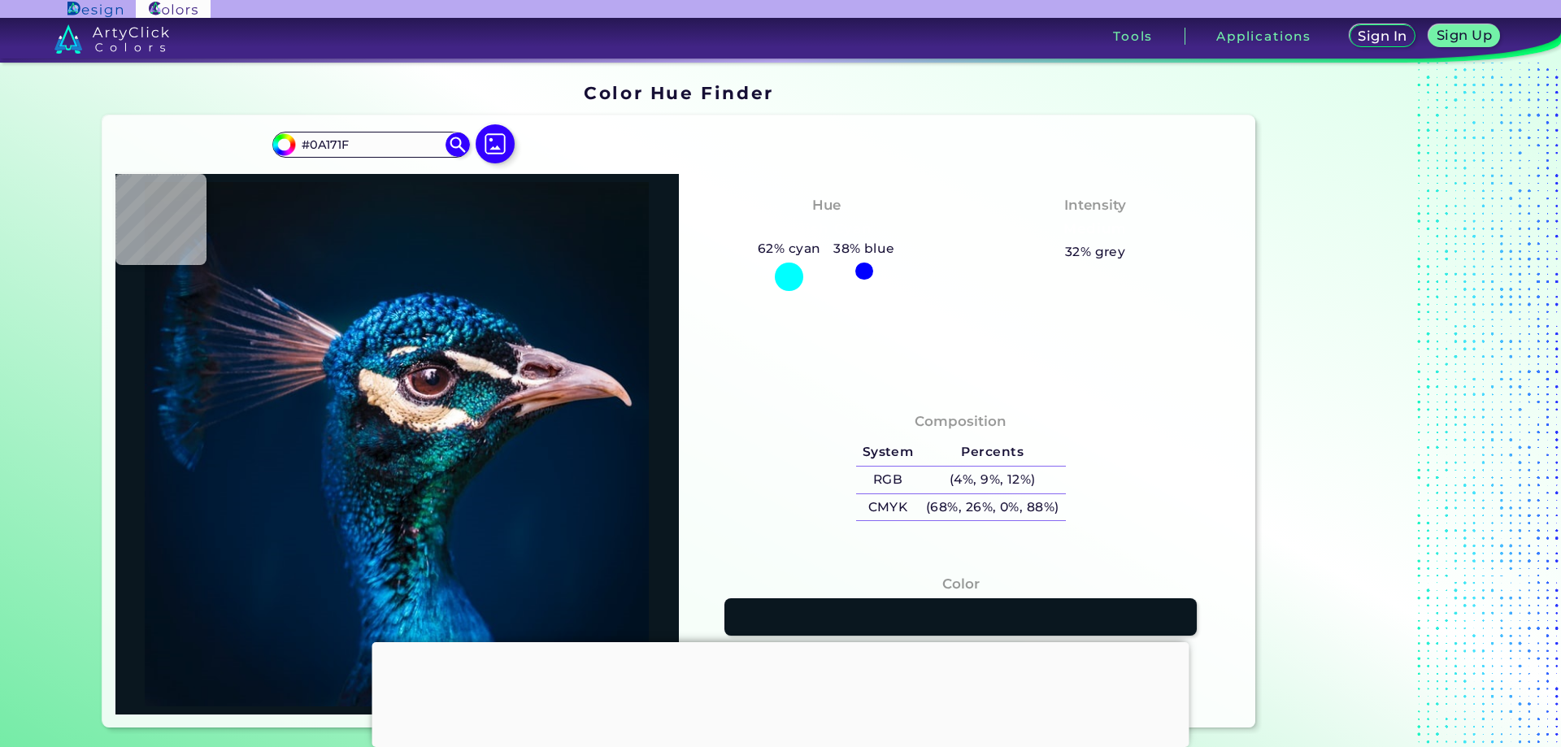
type input "#004fa0"
type input "#004FA0"
type input "#001c31"
type input "#001C31"
type input "#011b2c"
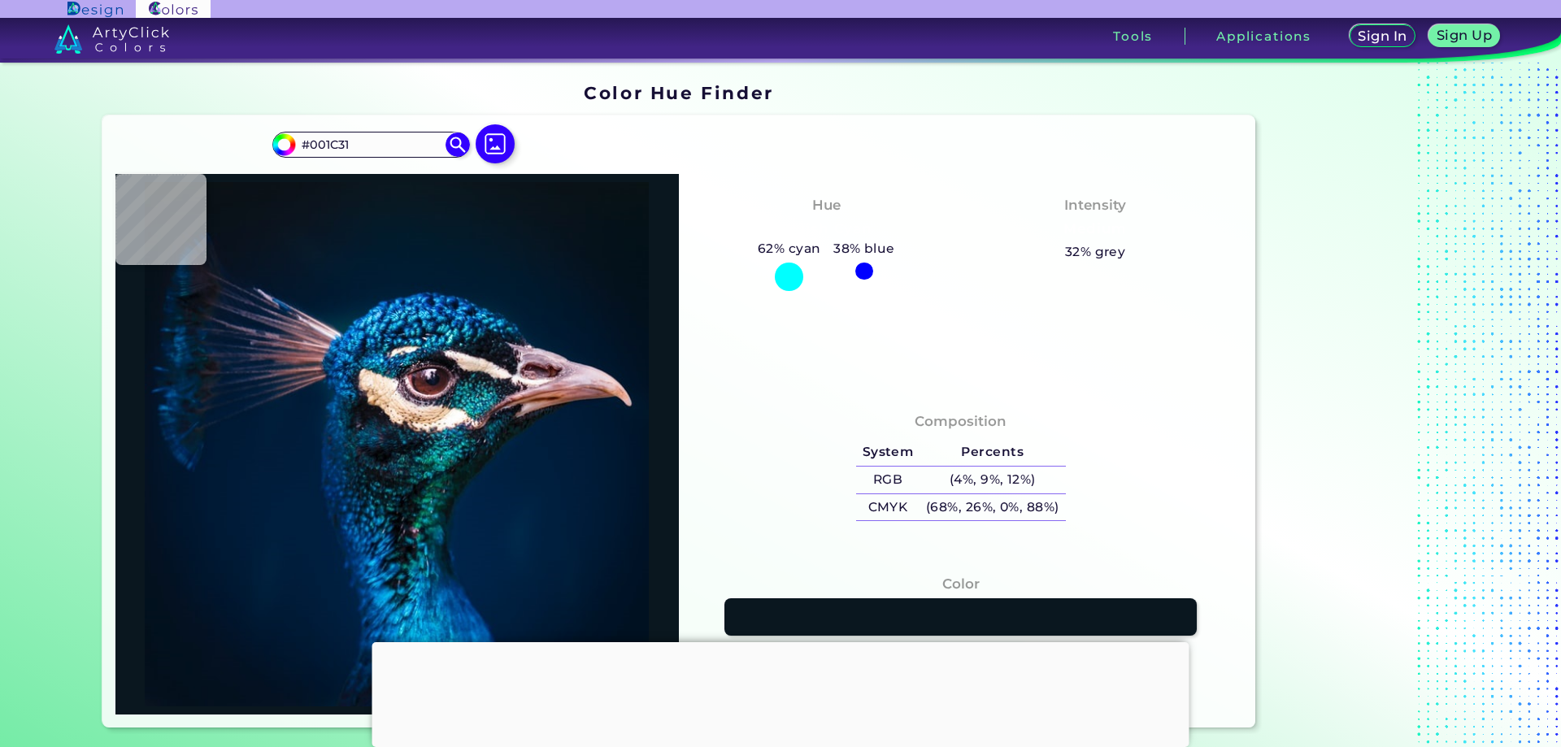
type input "#011B2C"
type input "#0a1622"
click at [301, 143] on input "#0A1622" at bounding box center [370, 144] width 151 height 22
type input "#0A1622"
click at [448, 149] on img at bounding box center [458, 145] width 28 height 28
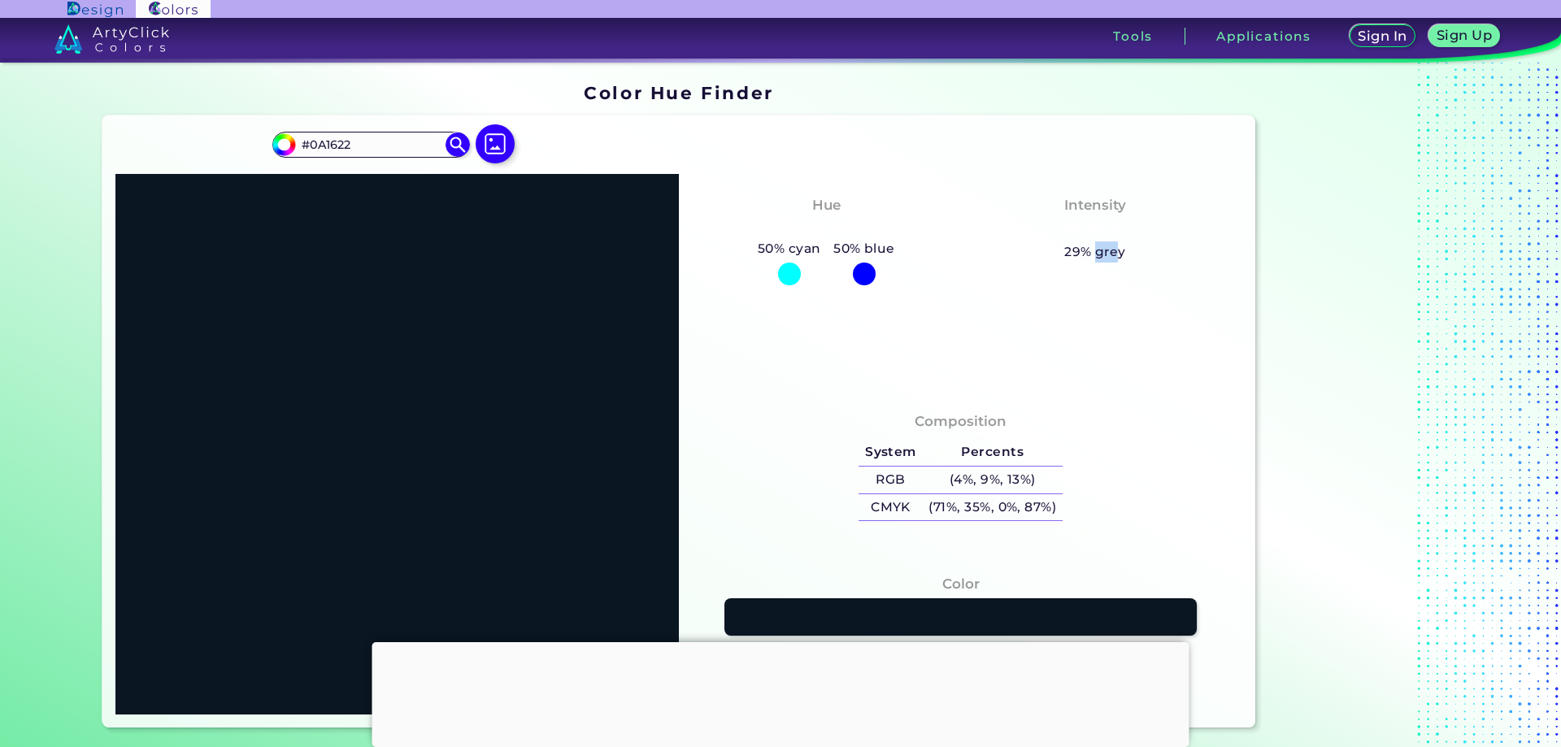
drag, startPoint x: 1090, startPoint y: 252, endPoint x: 1111, endPoint y: 252, distance: 20.3
click at [1111, 252] on h5 "29% grey" at bounding box center [1095, 252] width 62 height 21
click at [1071, 259] on h5 "29% grey" at bounding box center [1095, 252] width 62 height 21
click at [1068, 254] on h5 "29% grey" at bounding box center [1095, 252] width 62 height 21
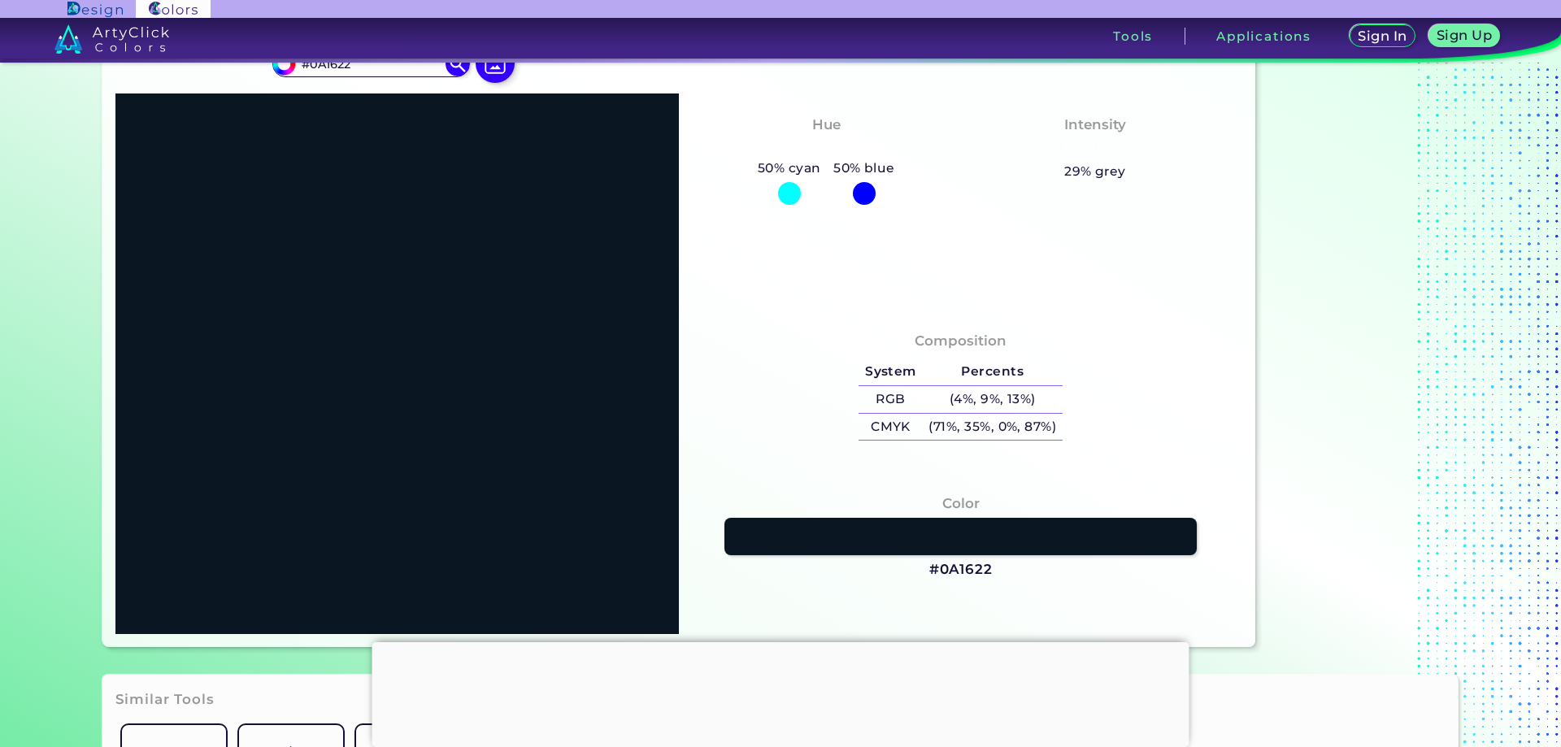
scroll to position [81, 0]
drag, startPoint x: 1125, startPoint y: 165, endPoint x: 1134, endPoint y: 166, distance: 8.2
click at [1133, 166] on div "Intensity Medium 29% grey" at bounding box center [1095, 147] width 269 height 82
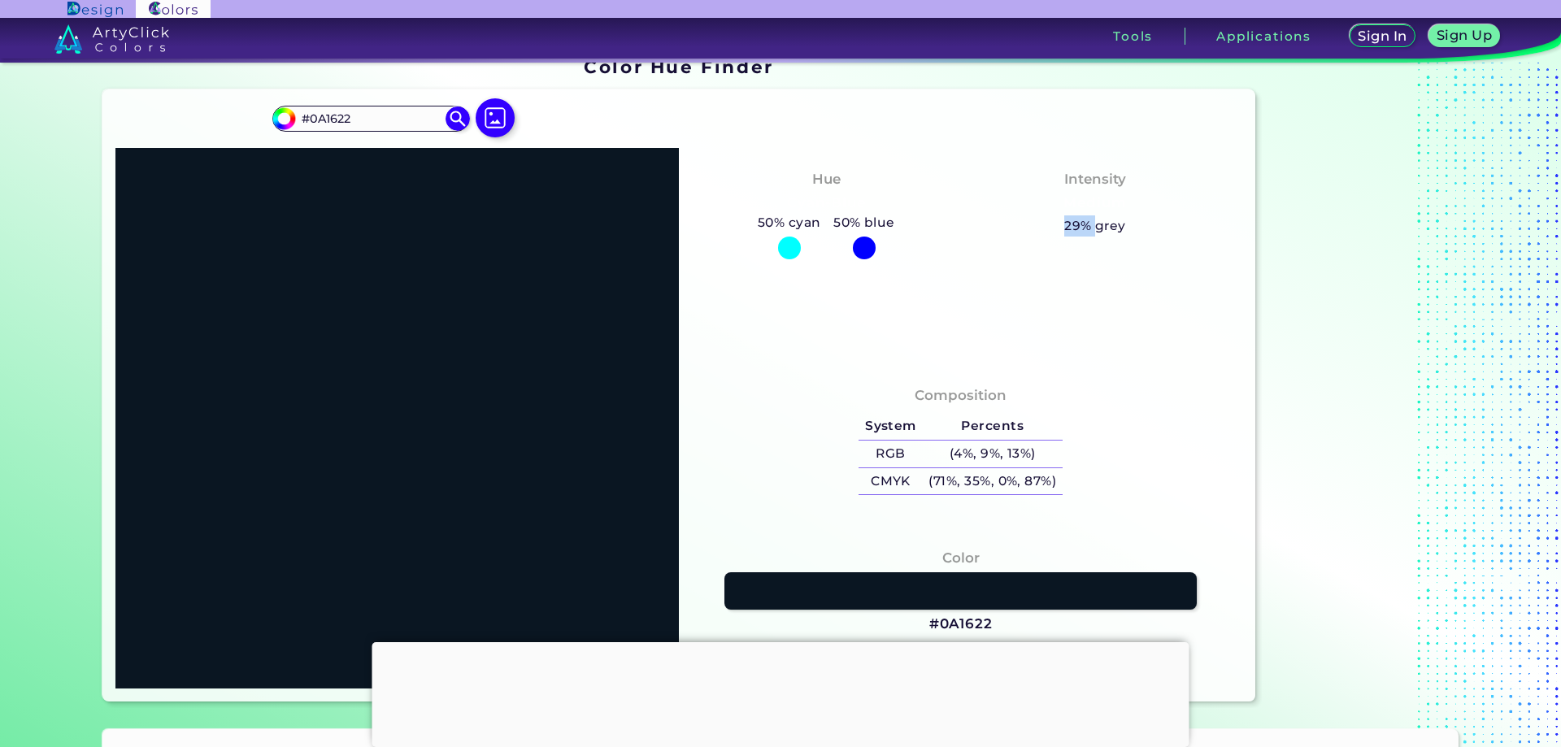
scroll to position [0, 0]
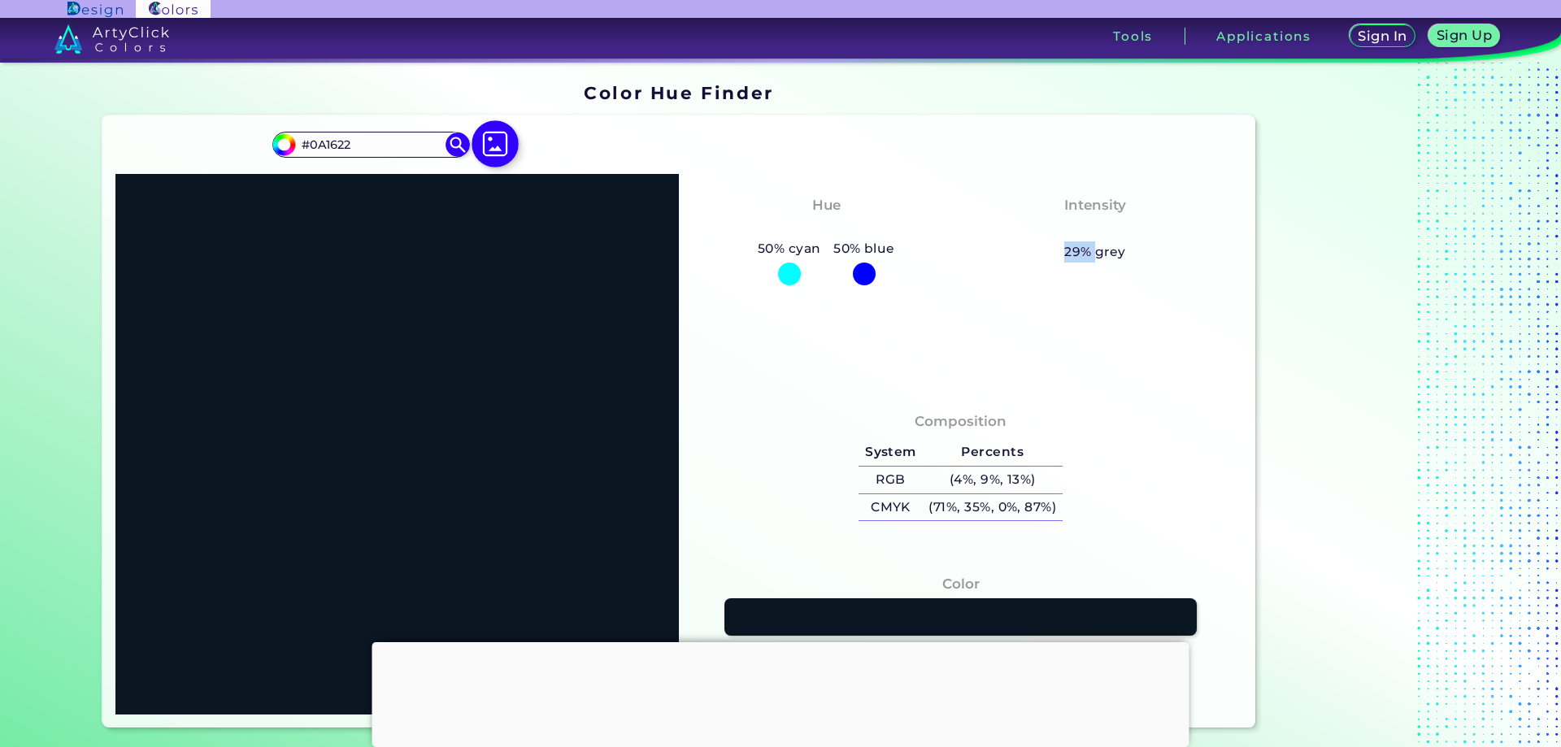
click at [502, 137] on img at bounding box center [495, 143] width 47 height 47
click at [0, 0] on input "file" at bounding box center [0, 0] width 0 height 0
type input "#000000"
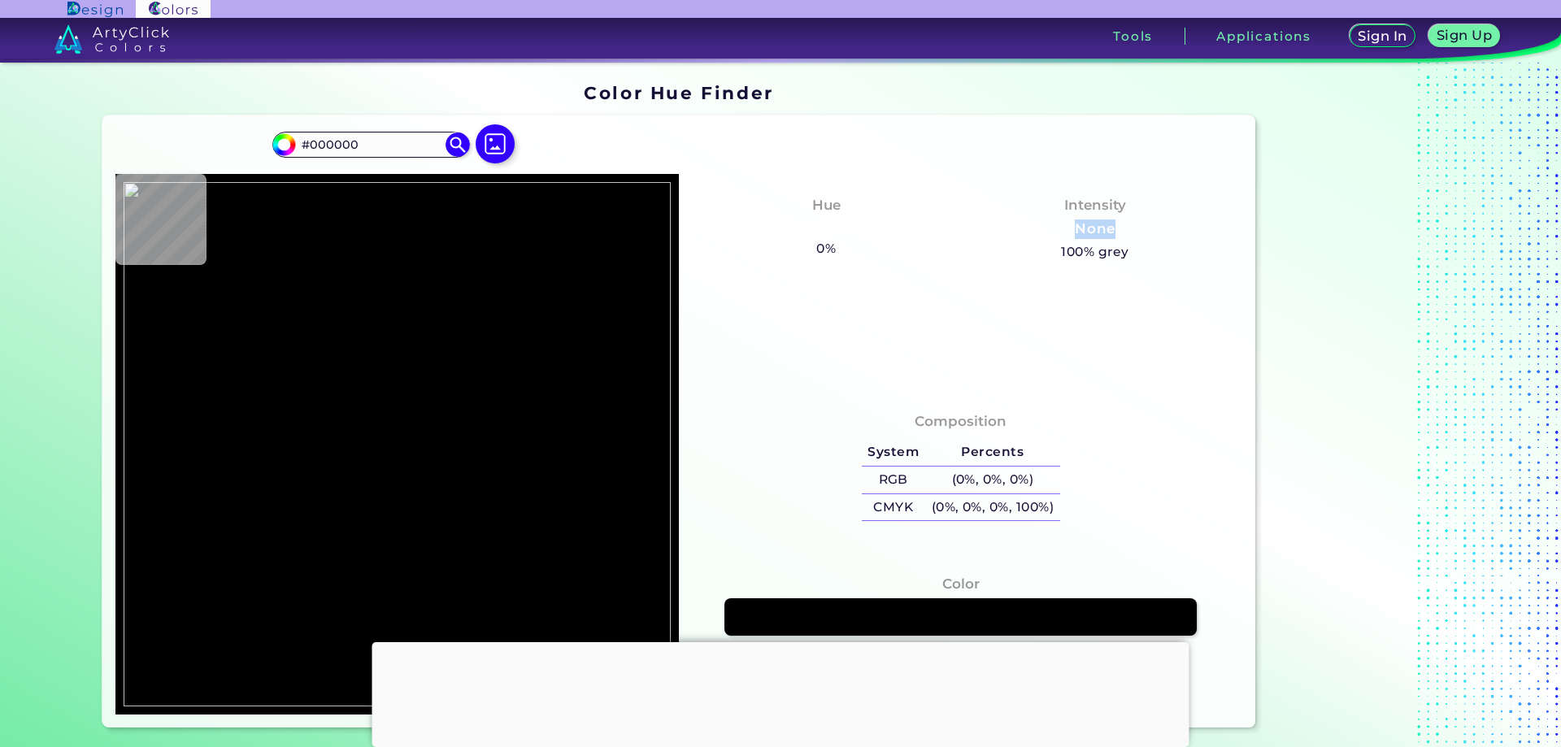
type input "#b9894e"
type input "#B9894E"
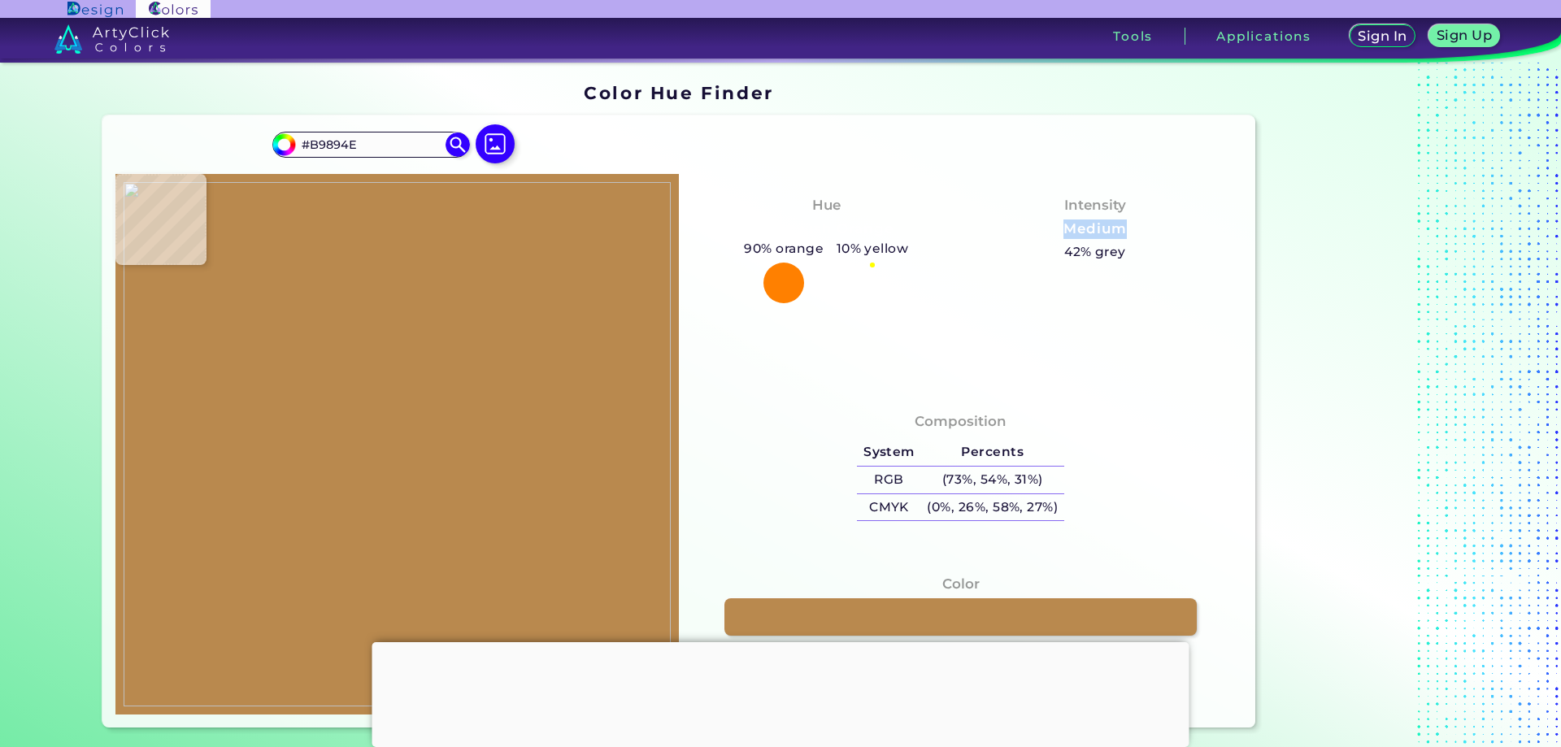
type input "#000000"
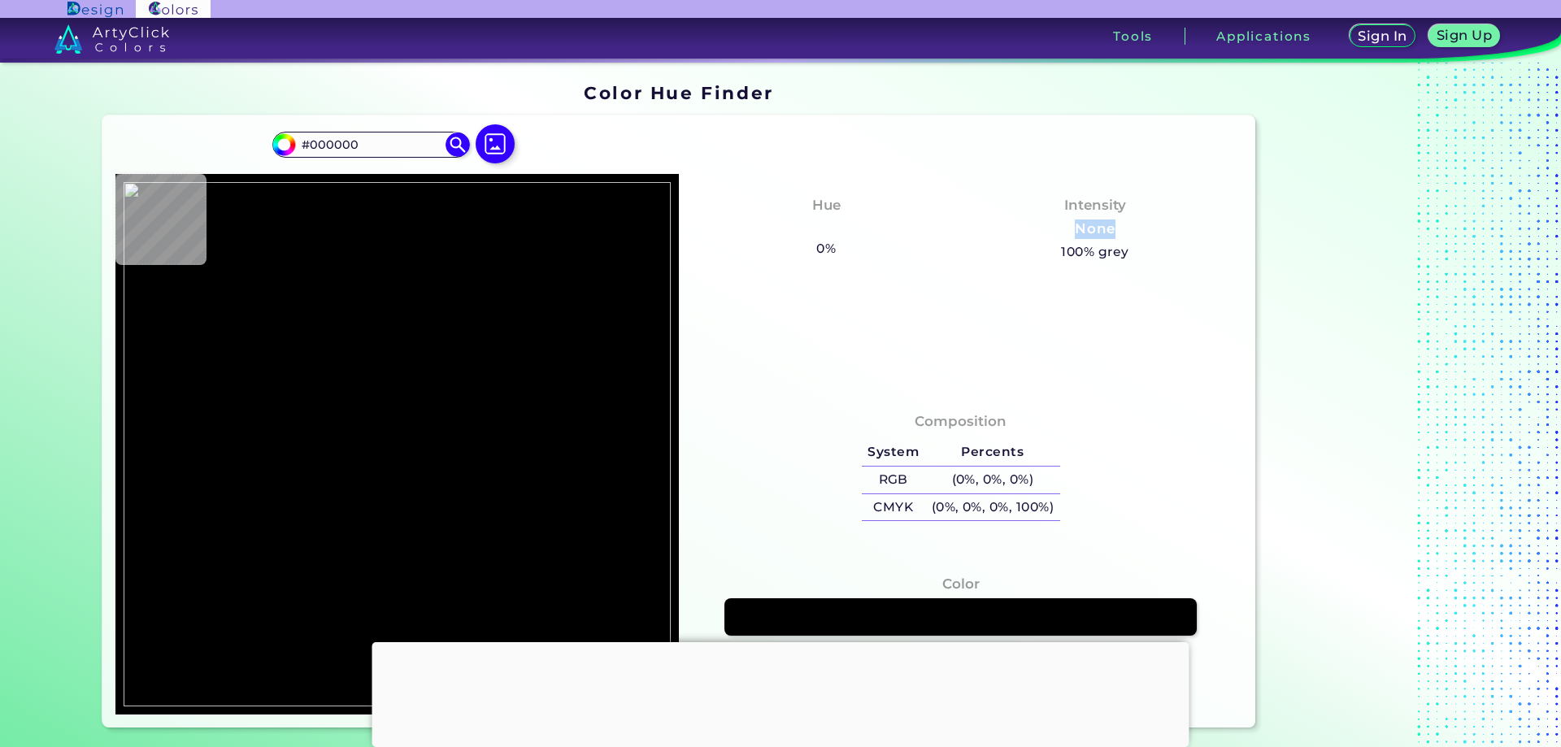
type input "#ba966e"
type input "#BA966E"
type input "#bc9354"
type input "#BC9354"
type input "#8a4d26"
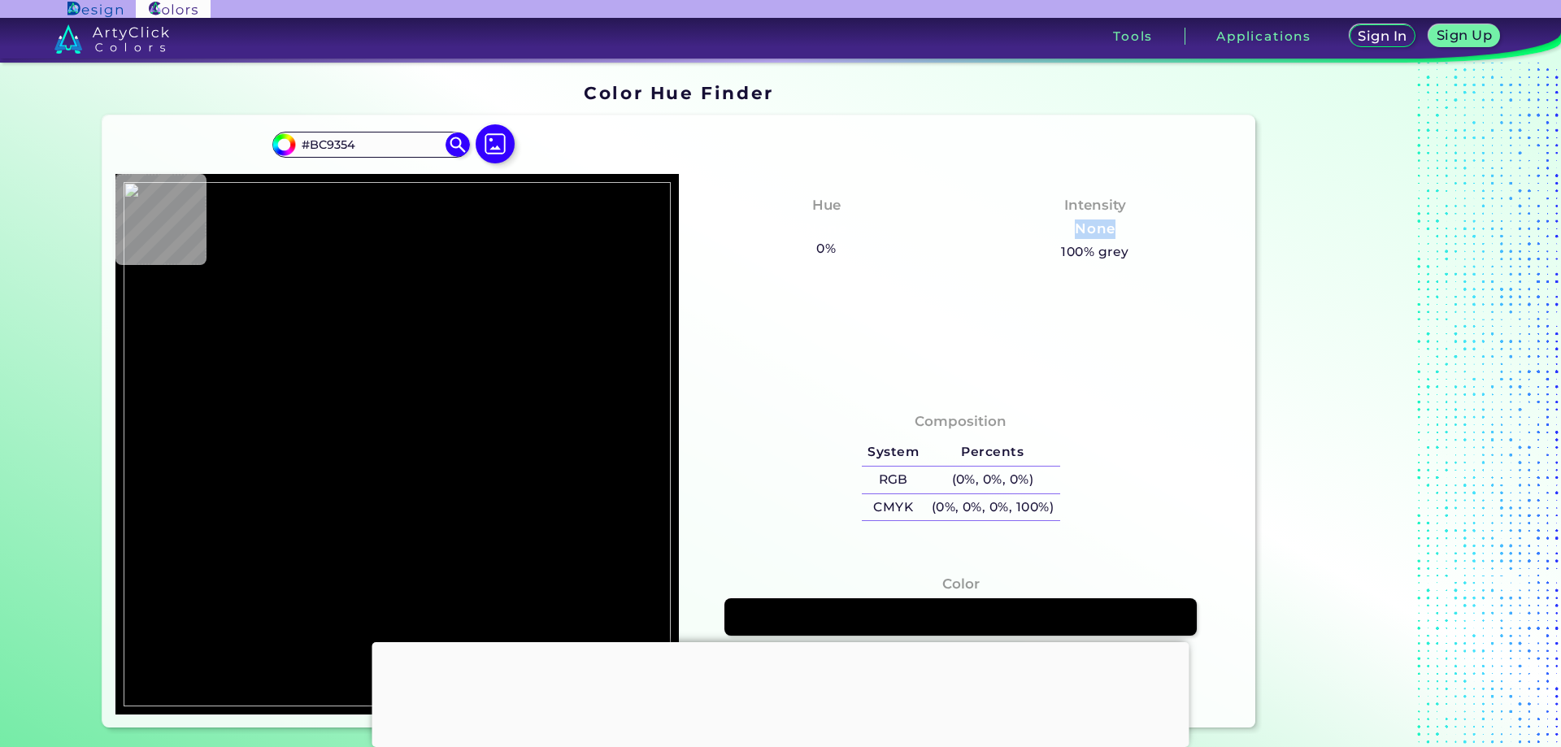
type input "#8A4D26"
type input "#9f6f3f"
type input "#9F6F3F"
type input "#cfb287"
type input "#CFB287"
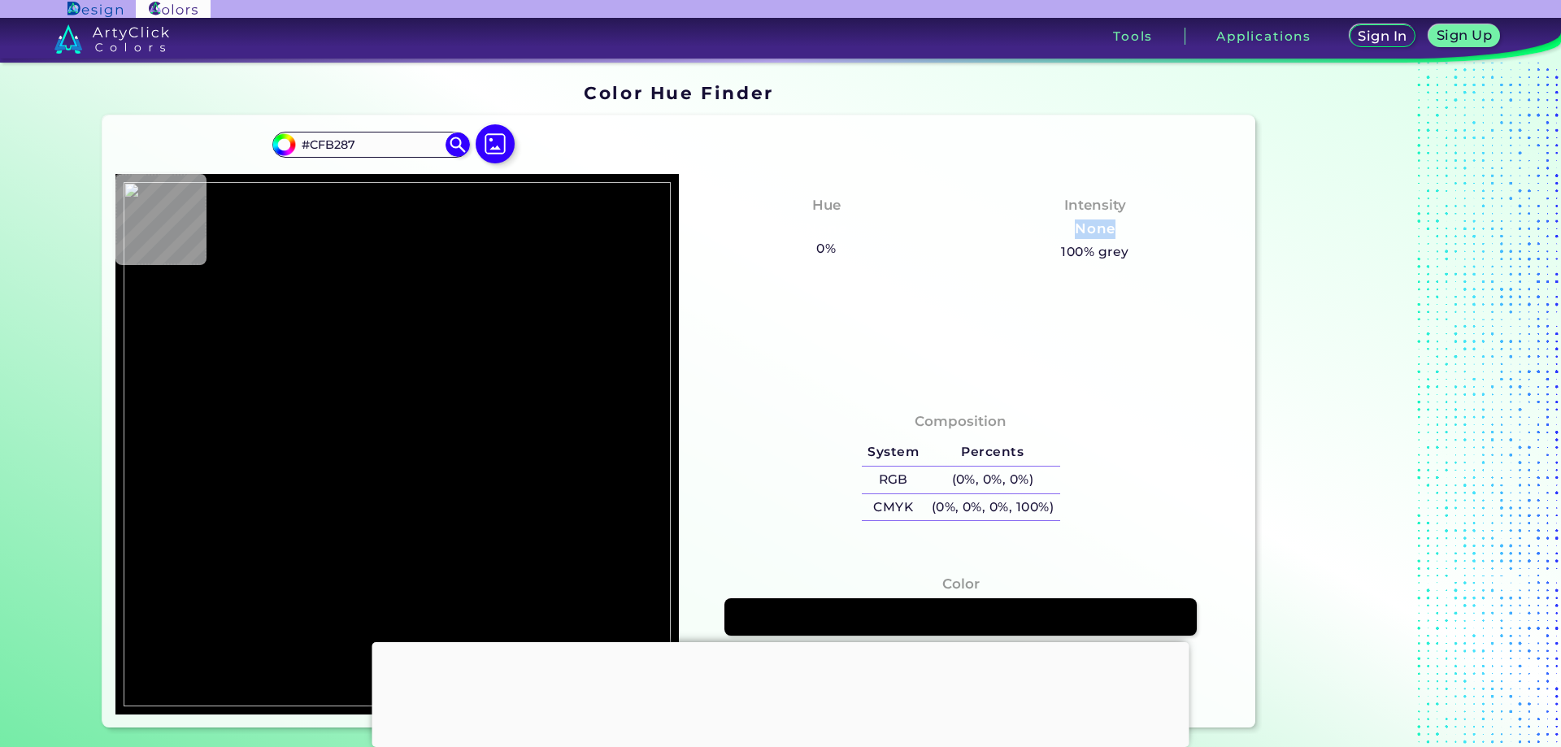
type input "#c9a372"
type input "#C9A372"
type input "#b38548"
type input "#B38548"
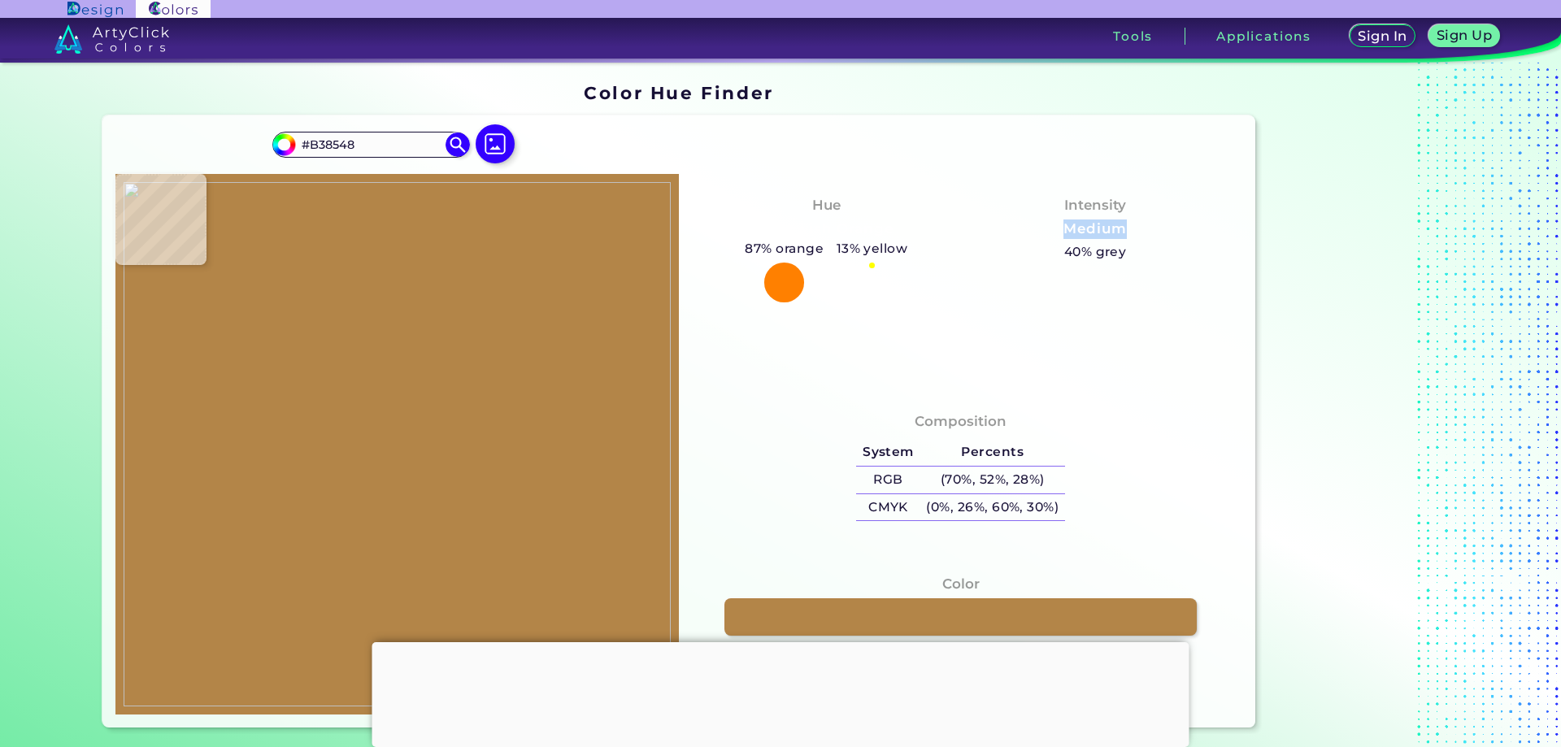
type input "#a57c49"
type input "#A57C49"
type input "#c8a37d"
type input "#C8A37D"
type input "#cba370"
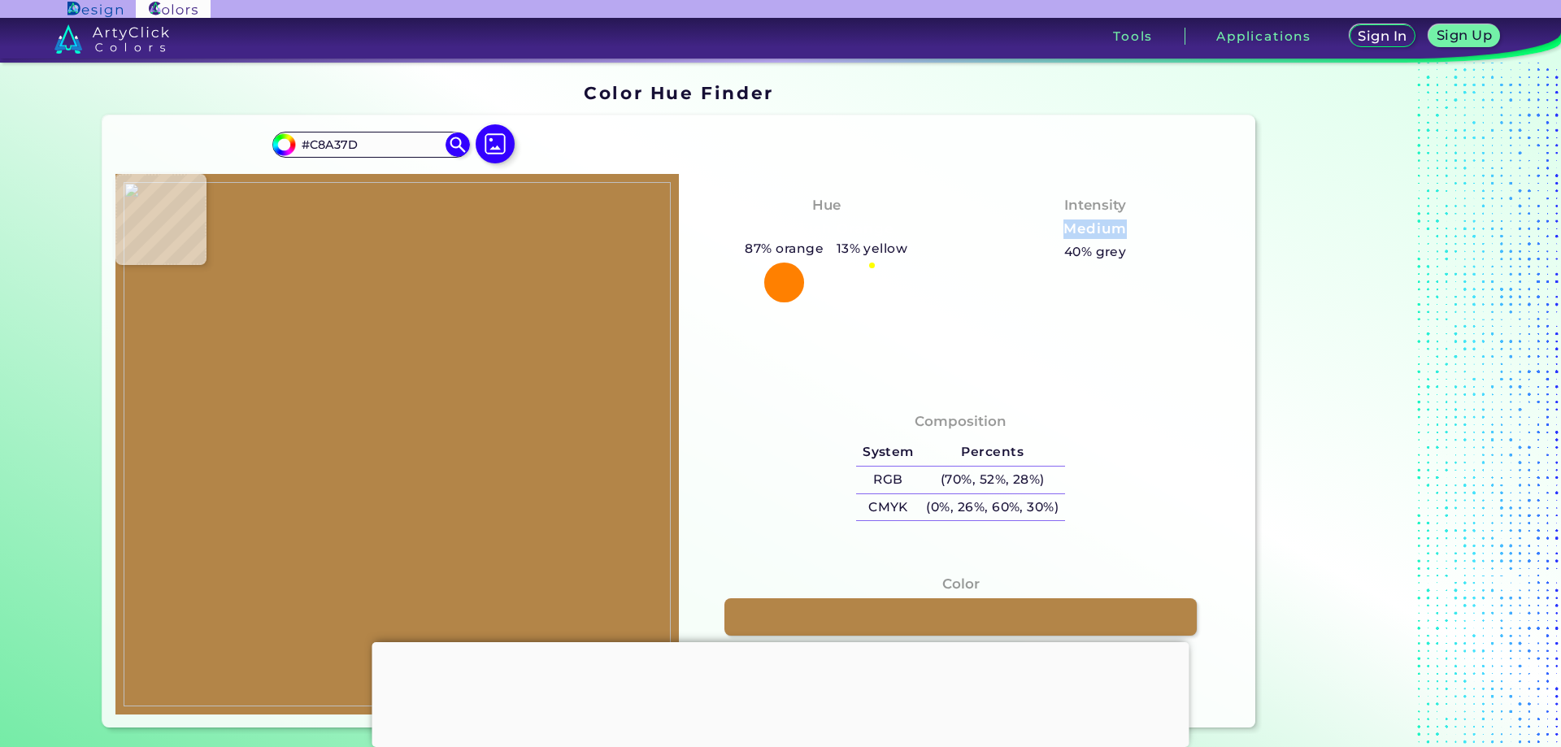
type input "#CBA370"
type input "#bd904e"
type input "#BD904E"
type input "#b3833e"
type input "#B3833E"
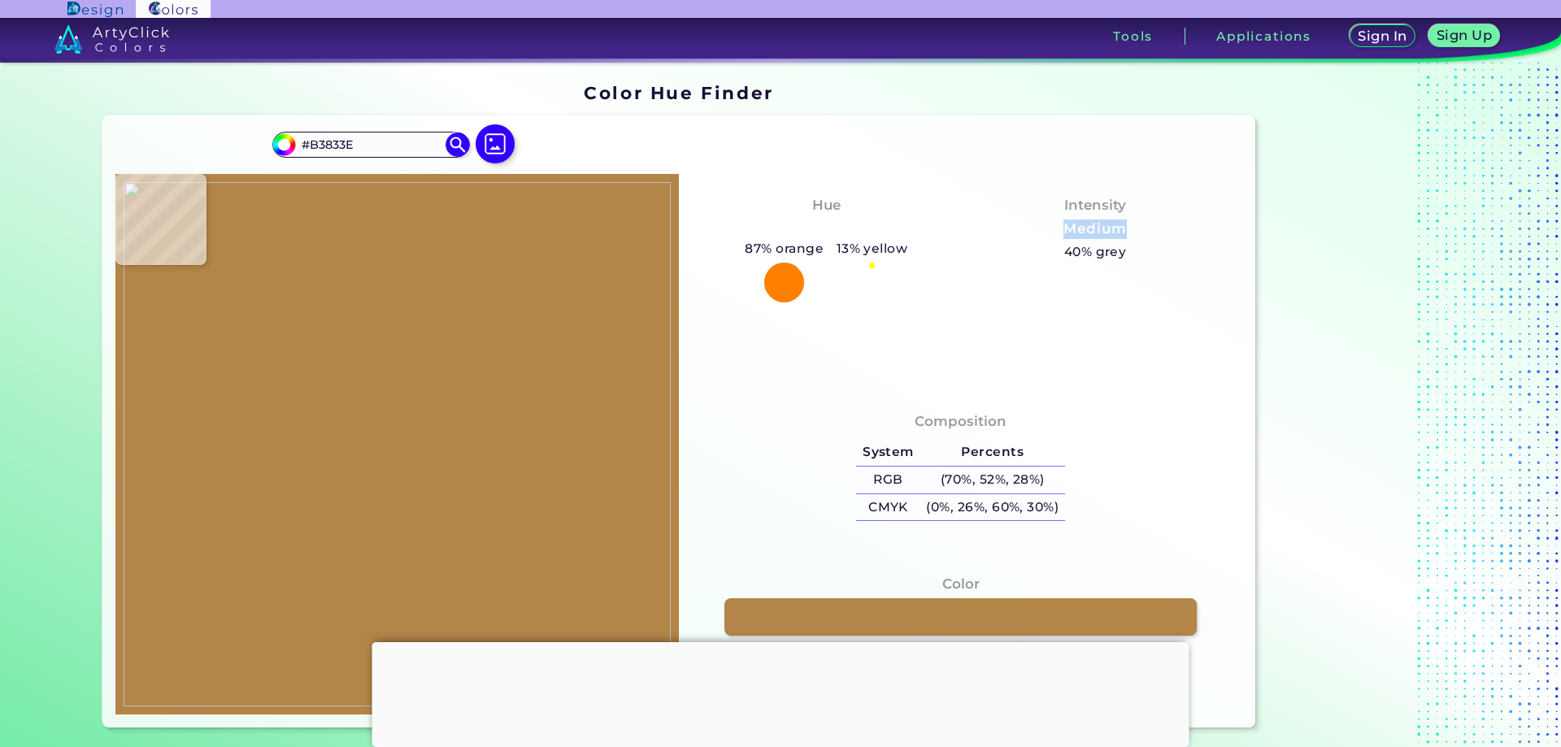
type input "#be9856"
type input "#BE9856"
type input "#c39e6a"
type input "#C39E6A"
type input "#b28952"
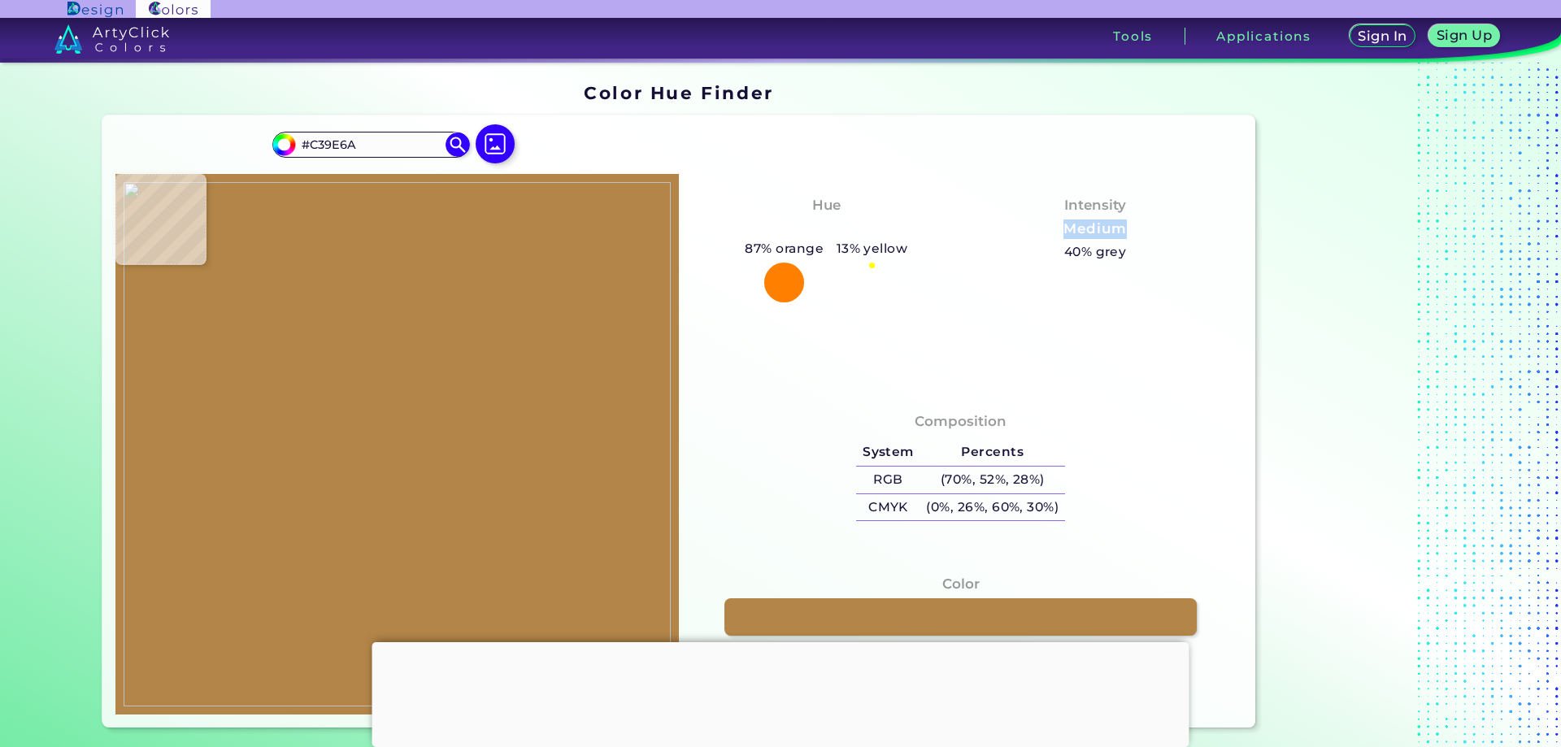
type input "#B28952"
type input "#c79b69"
type input "#C79B69"
type input "#be975a"
type input "#BE975A"
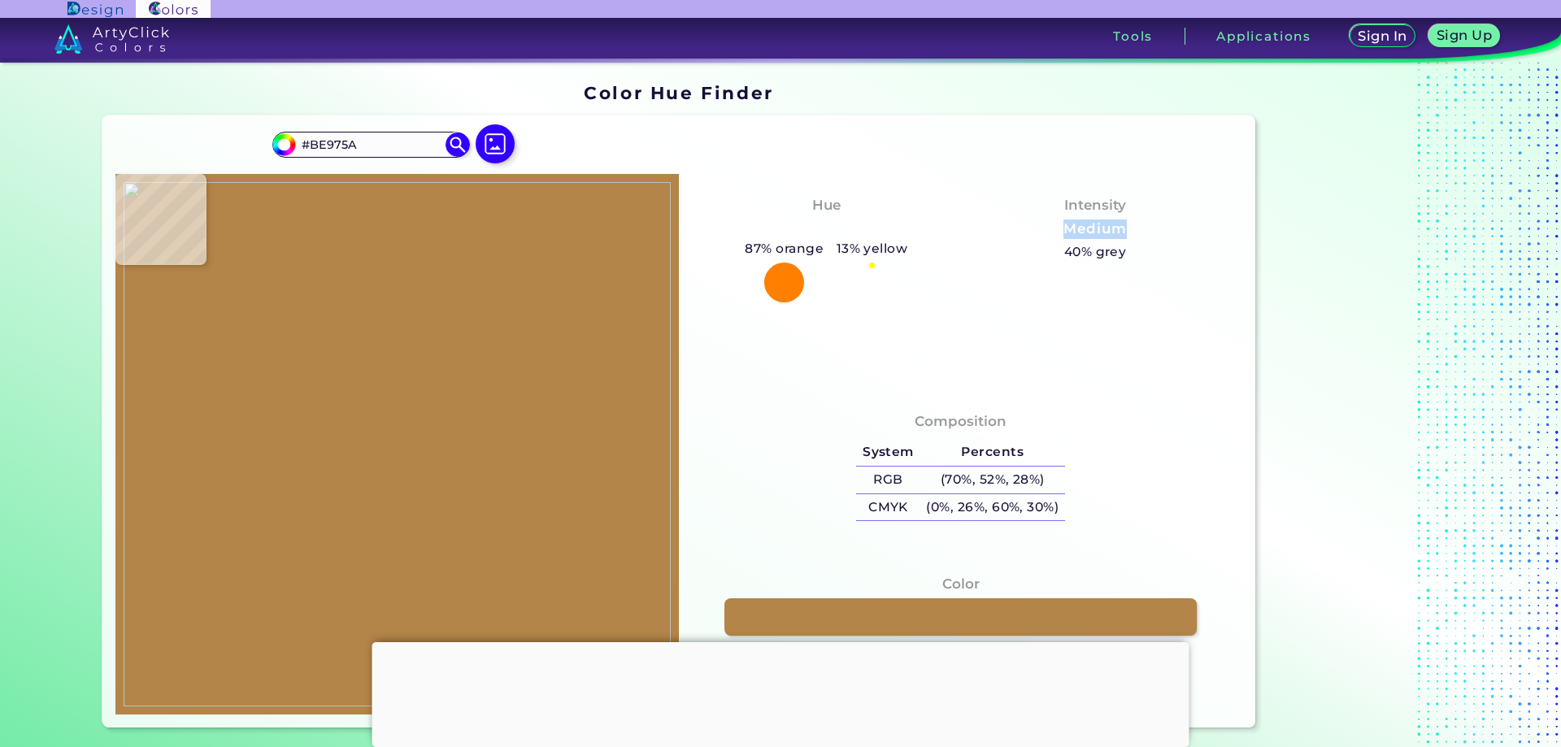
type input "#b7894e"
type input "#B7894E"
type input "#bd9764"
type input "#BD9764"
type input "#af8959"
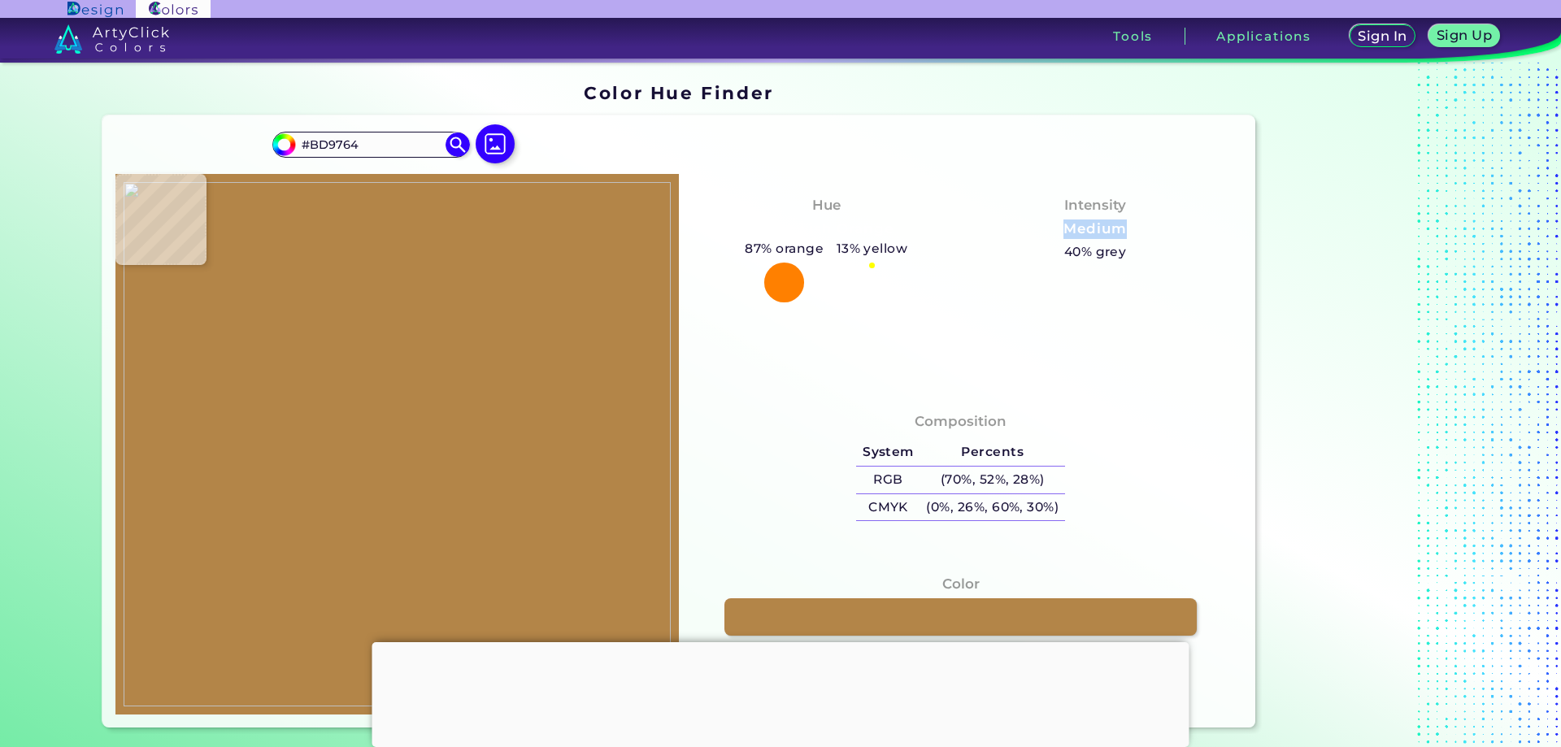
type input "#AF8959"
type input "#b5884a"
type input "#B5884A"
type input "#b48a54"
type input "#B48A54"
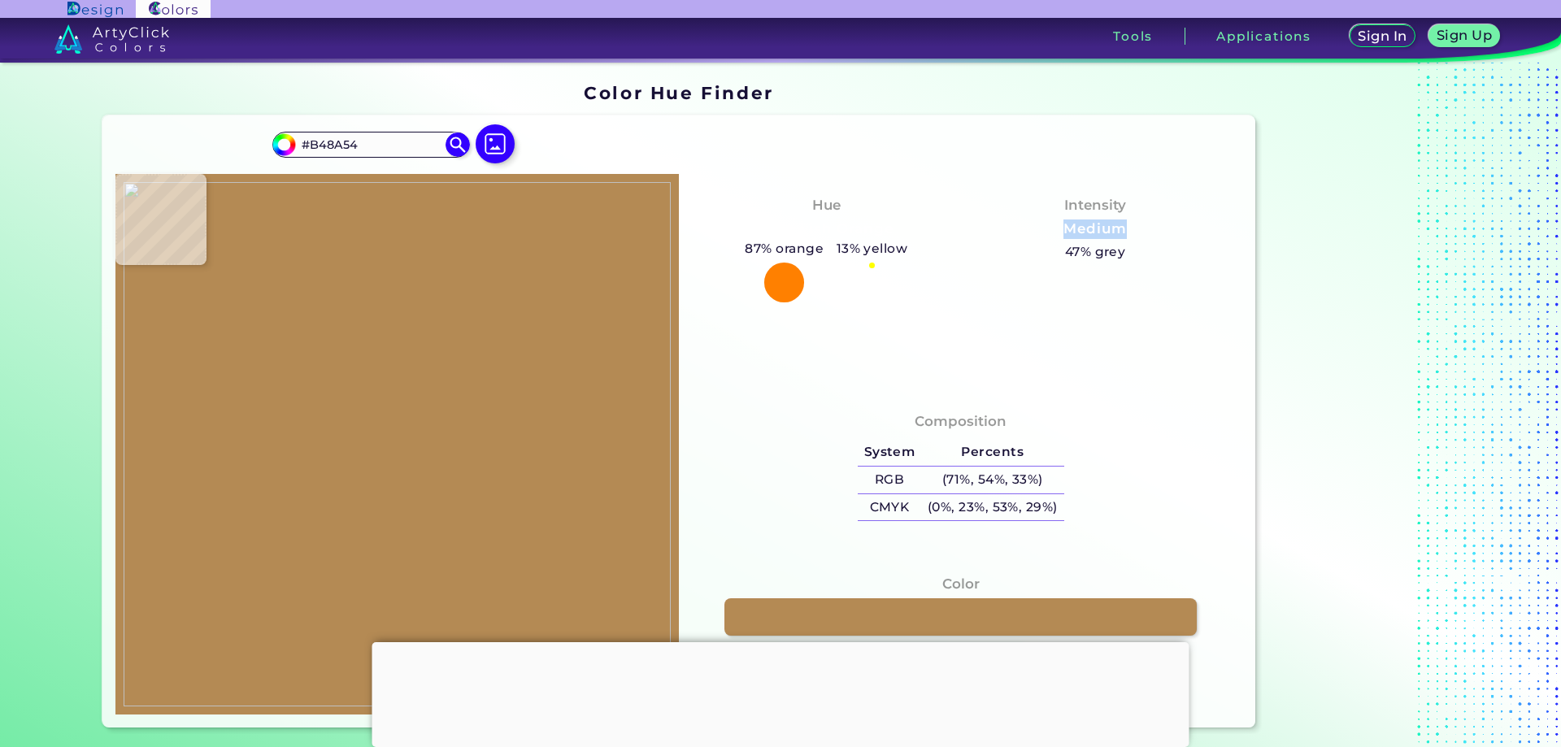
type input "#b68950"
type input "#B68950"
type input "#b68c52"
type input "#B68C52"
type input "#b38548"
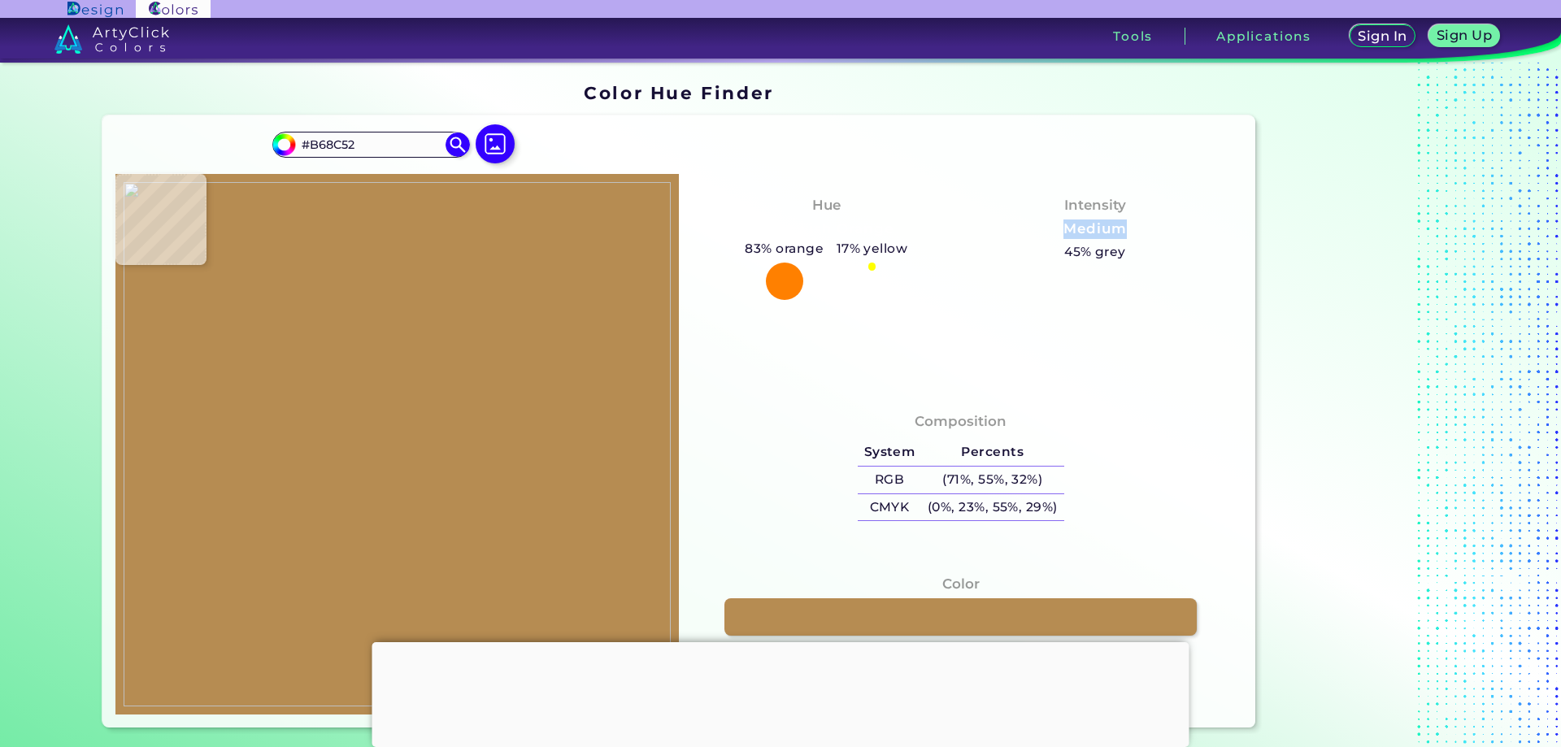
type input "#B38548"
type input "#b58749"
type input "#B58749"
type input "#b68852"
type input "#B68852"
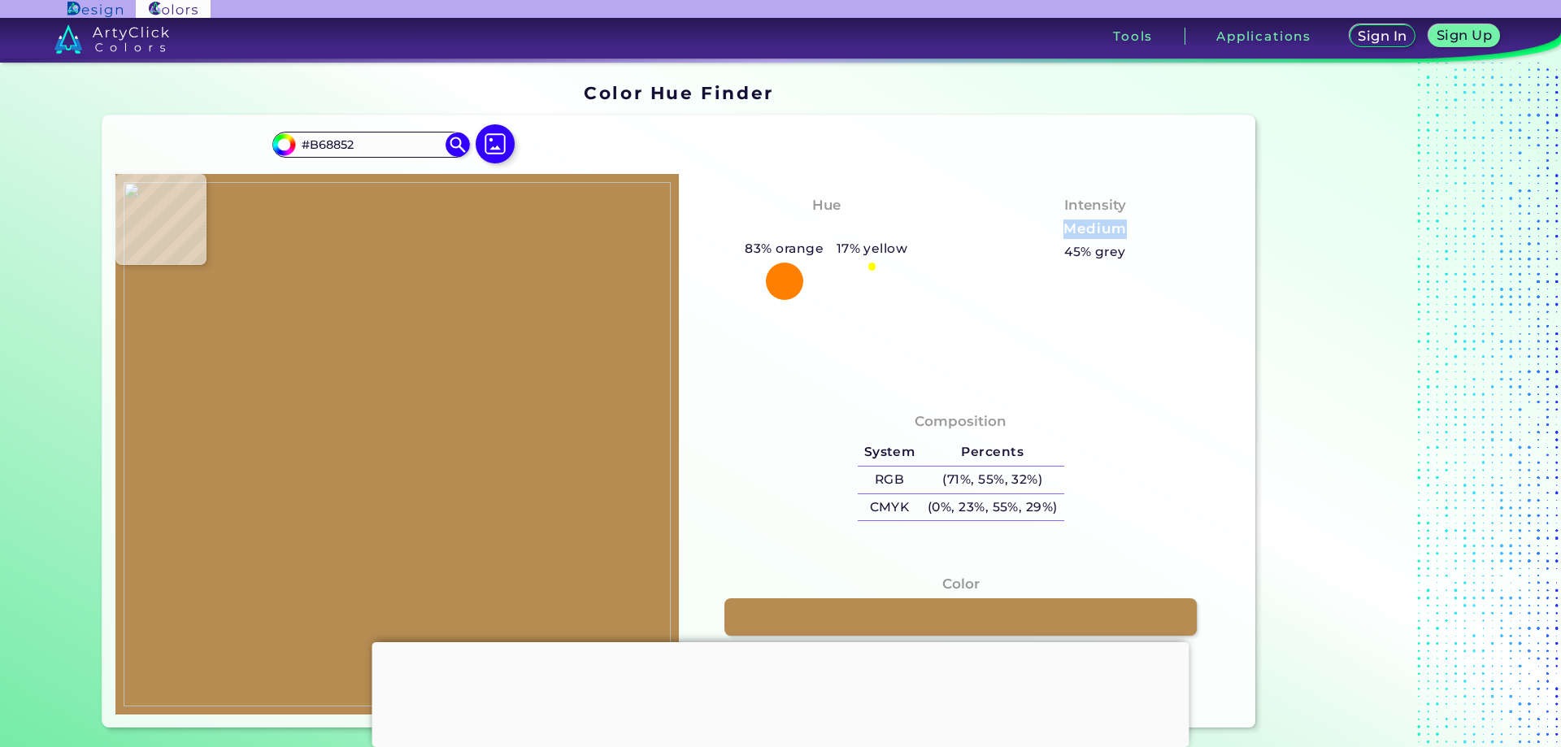
type input "#b28c54"
type input "#B28C54"
type input "#b78b4f"
type input "#B78B4F"
type input "#ae895a"
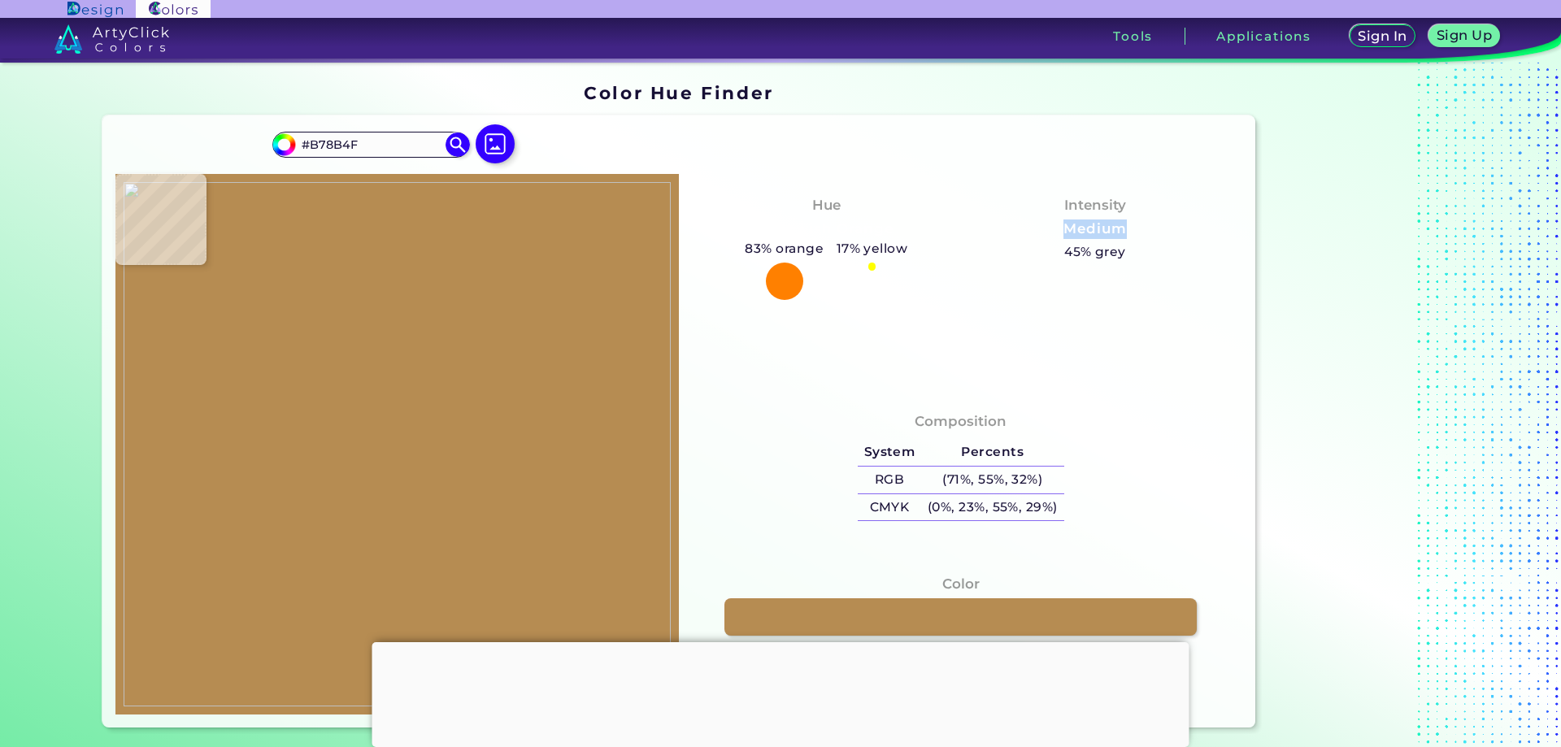
type input "#AE895A"
type input "#b18b59"
type input "#B18B59"
type input "#b48b54"
type input "#B48B54"
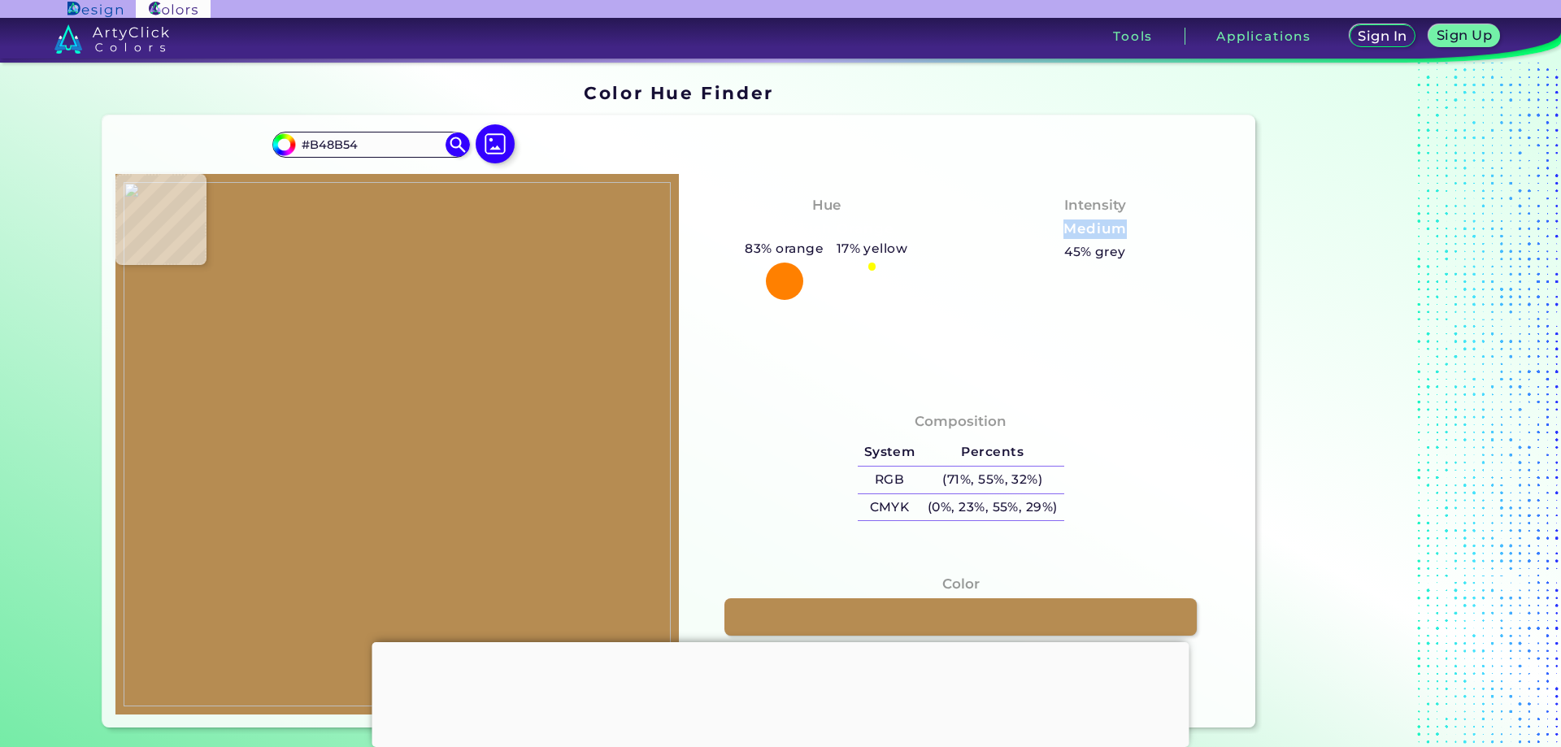
type input "#b98e59"
type input "#B98E59"
type input "#b78d5d"
type input "#B78D5D"
type input "#b69261"
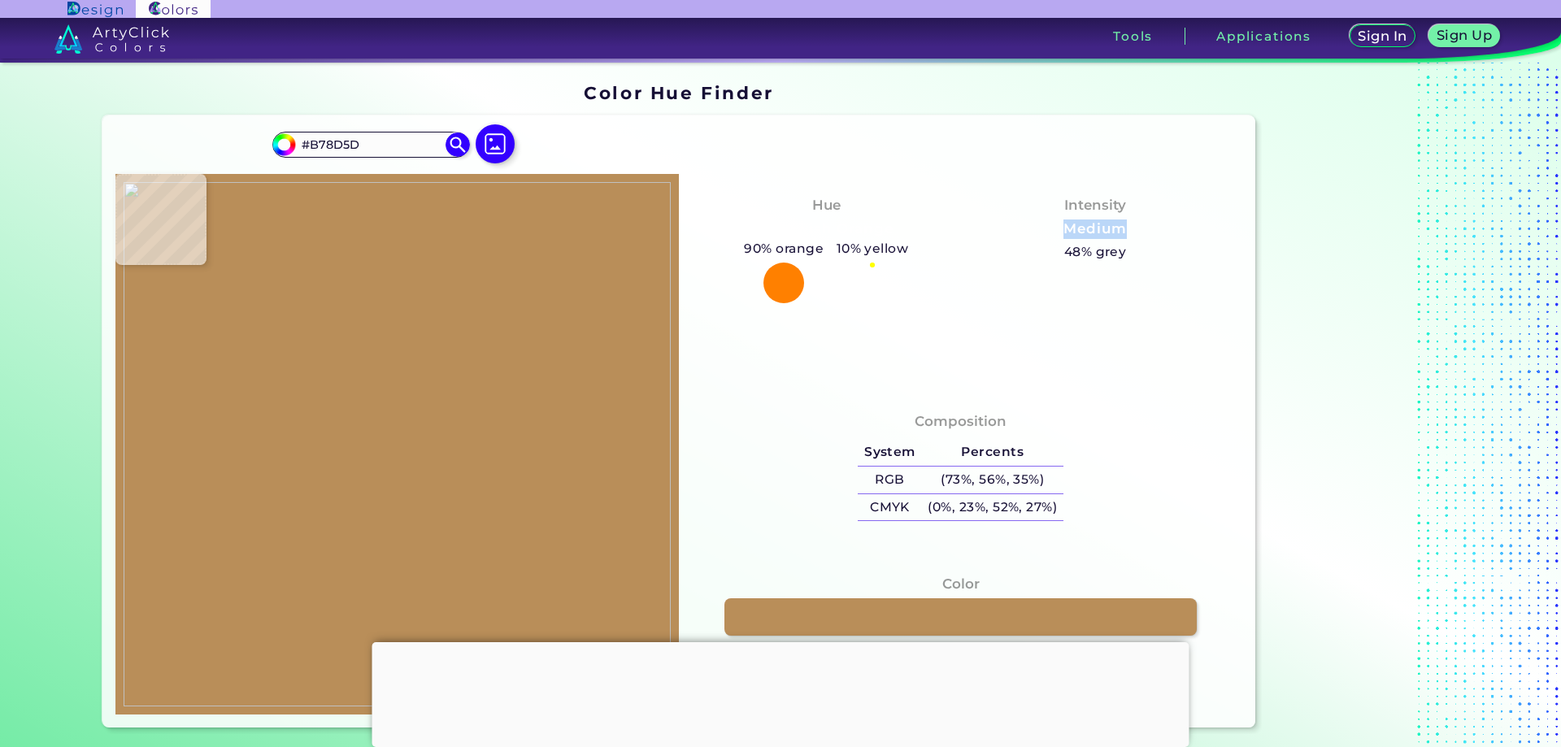
type input "#B69261"
type input "#b48d5c"
type input "#B48D5C"
type input "#b99260"
type input "#B99260"
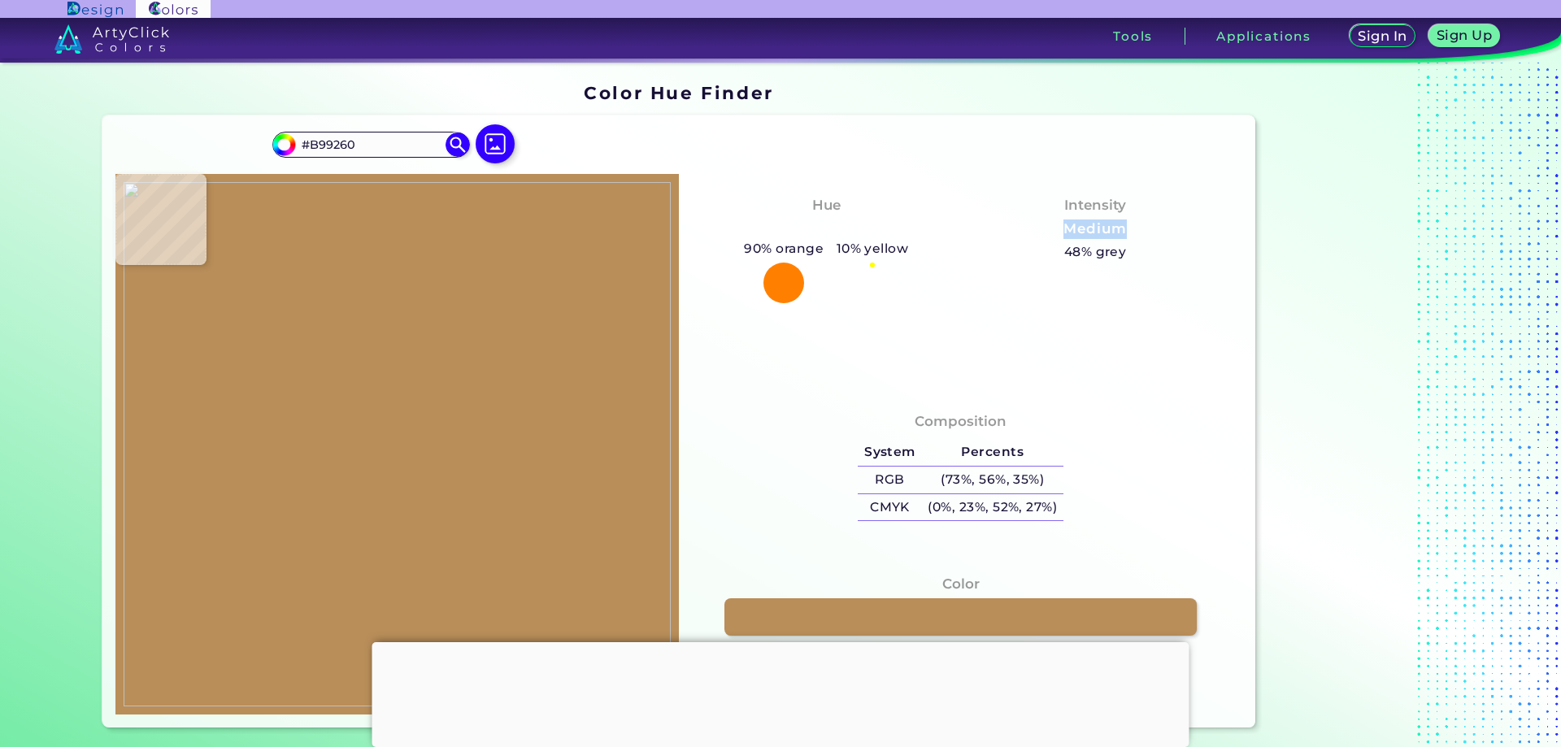
type input "#b9955d"
type input "#B9955D"
type input "#b18a53"
type input "#B18A53"
type input "#b48c5a"
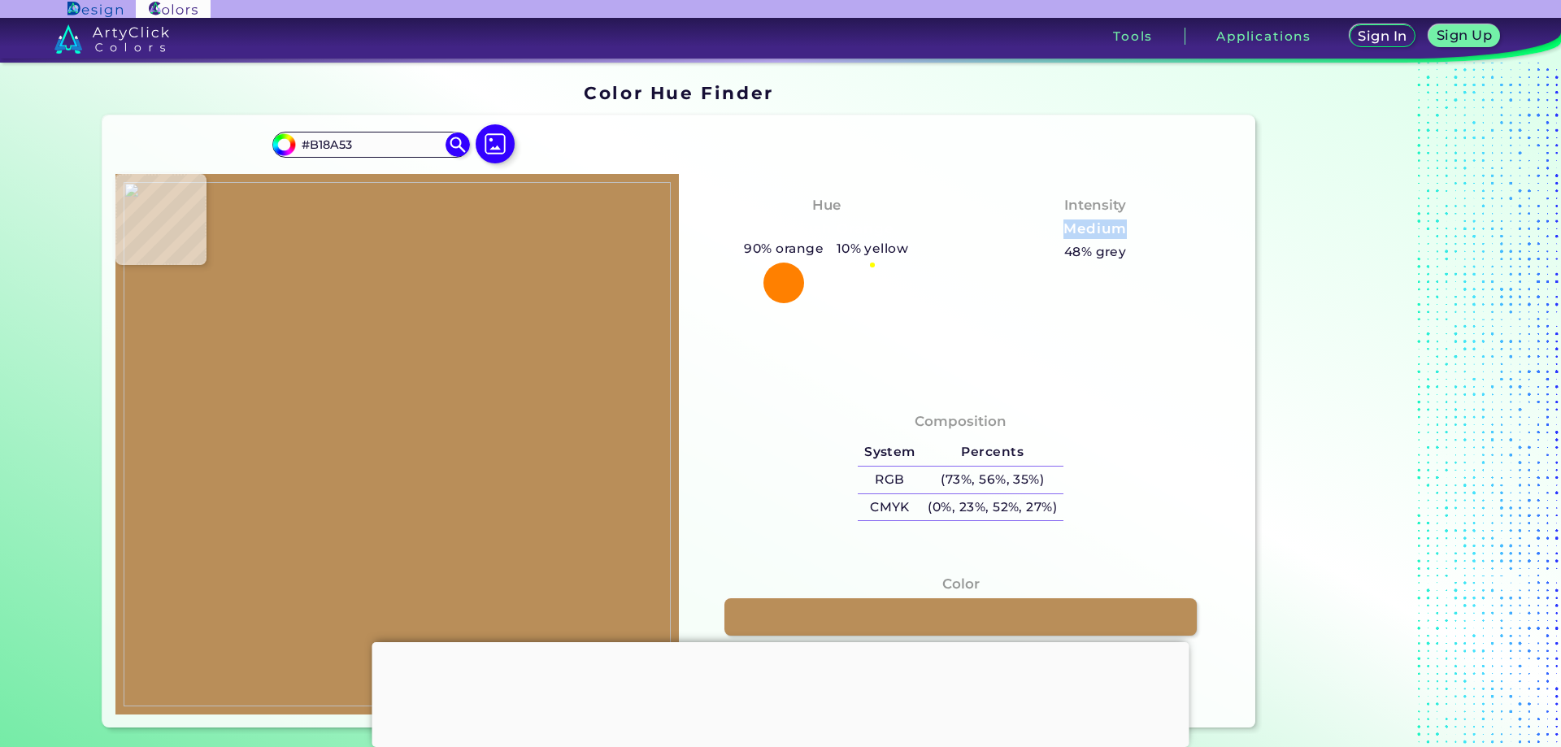
type input "#B48C5A"
type input "#b38d60"
type input "#B38D60"
type input "#b0813e"
type input "#B0813E"
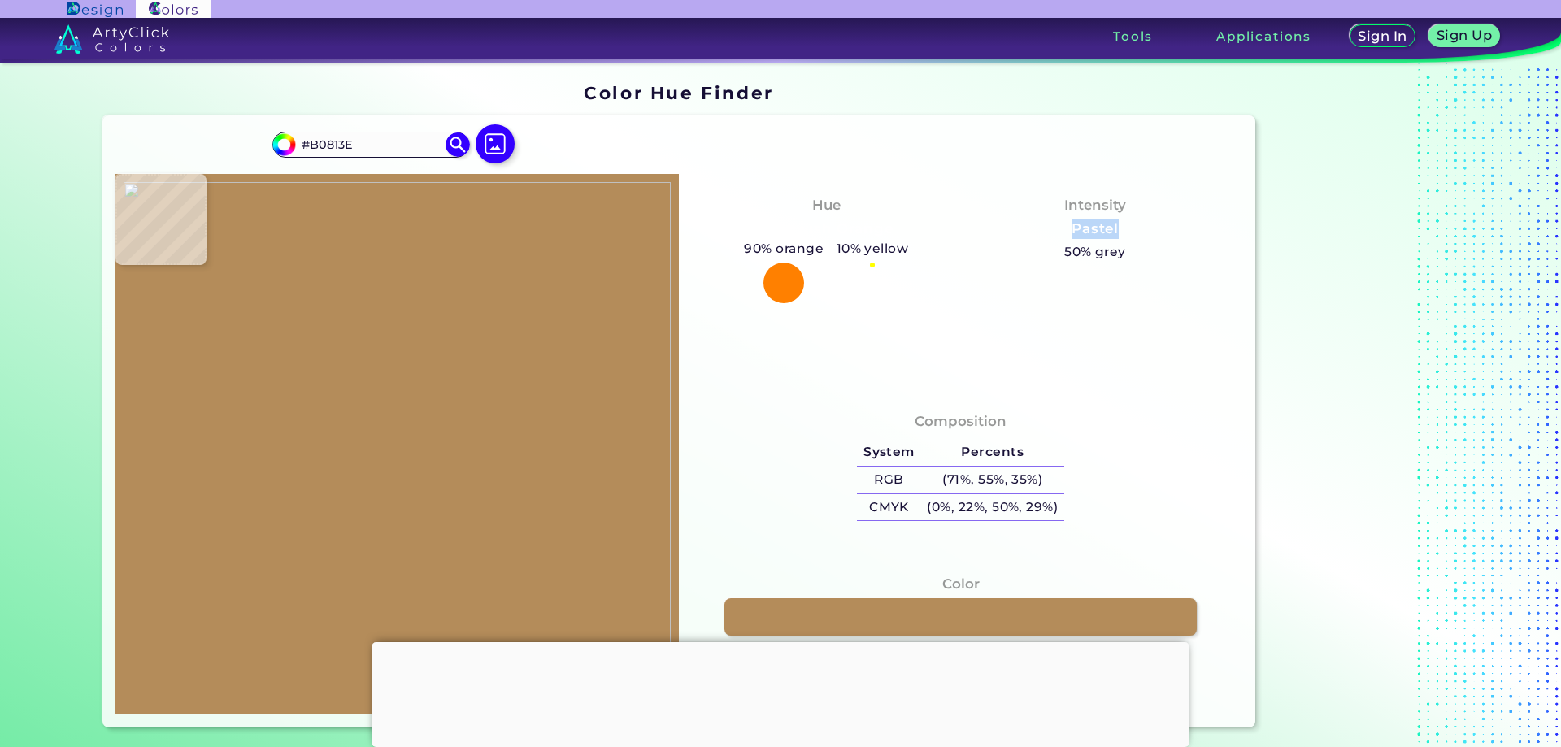
type input "#b98b4b"
type input "#B98B4B"
type input "#b48b52"
type input "#B48B52"
type input "#b88d50"
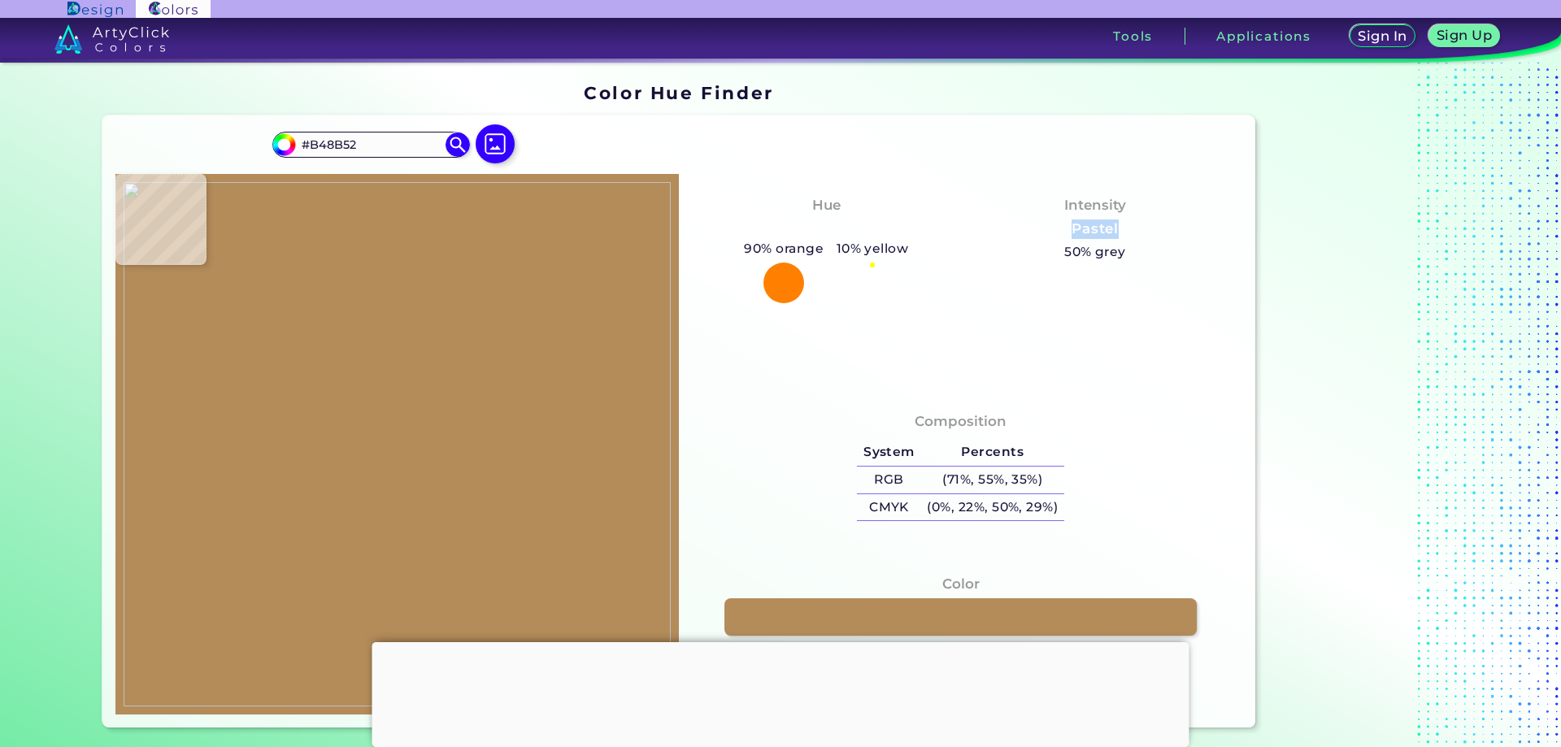
type input "#B88D50"
type input "#bc935d"
type input "#BC935D"
type input "#bb945c"
type input "#BB945C"
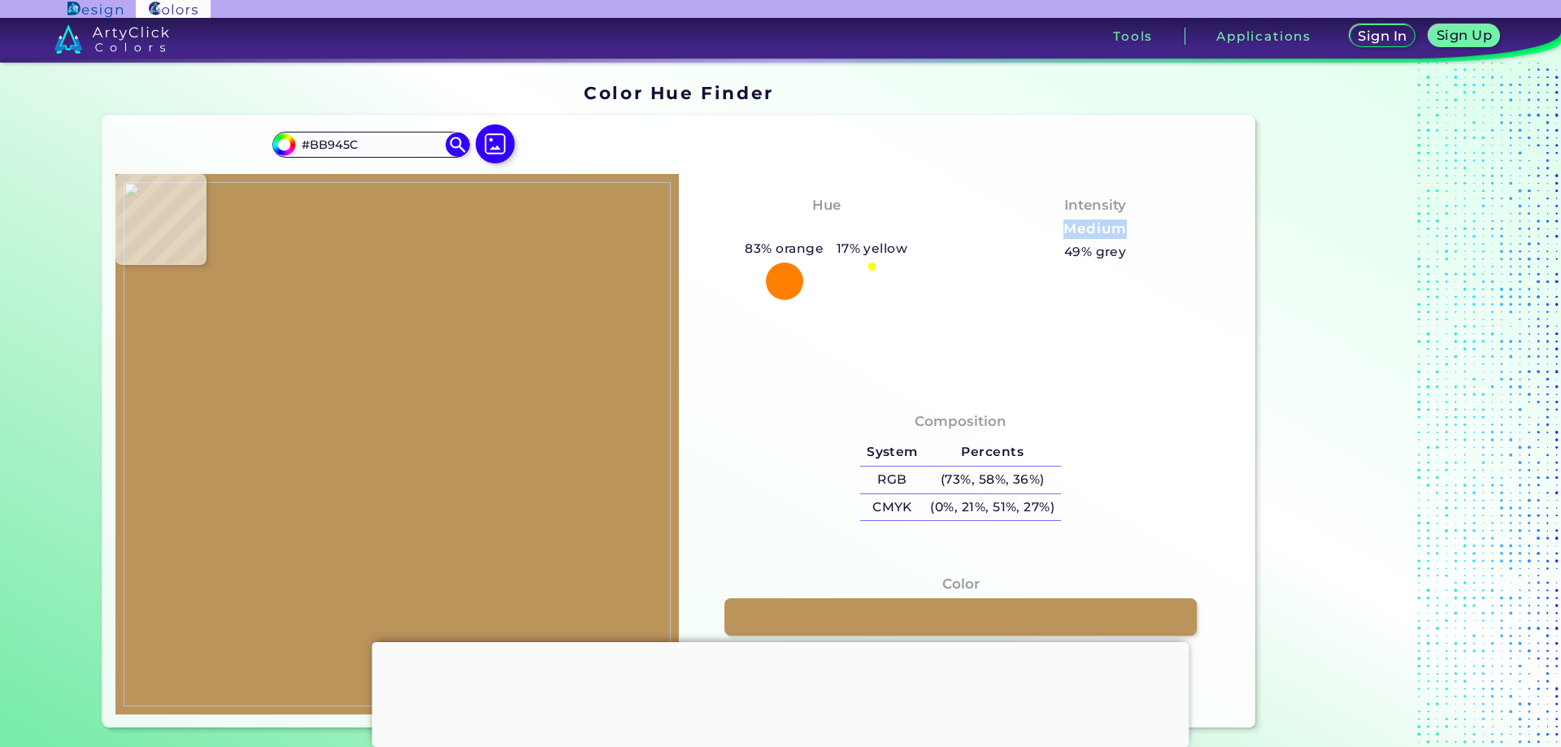
type input "#b7905e"
type input "#B7905E"
type input "#c1a176"
type input "#C1A176"
type input "#b9905b"
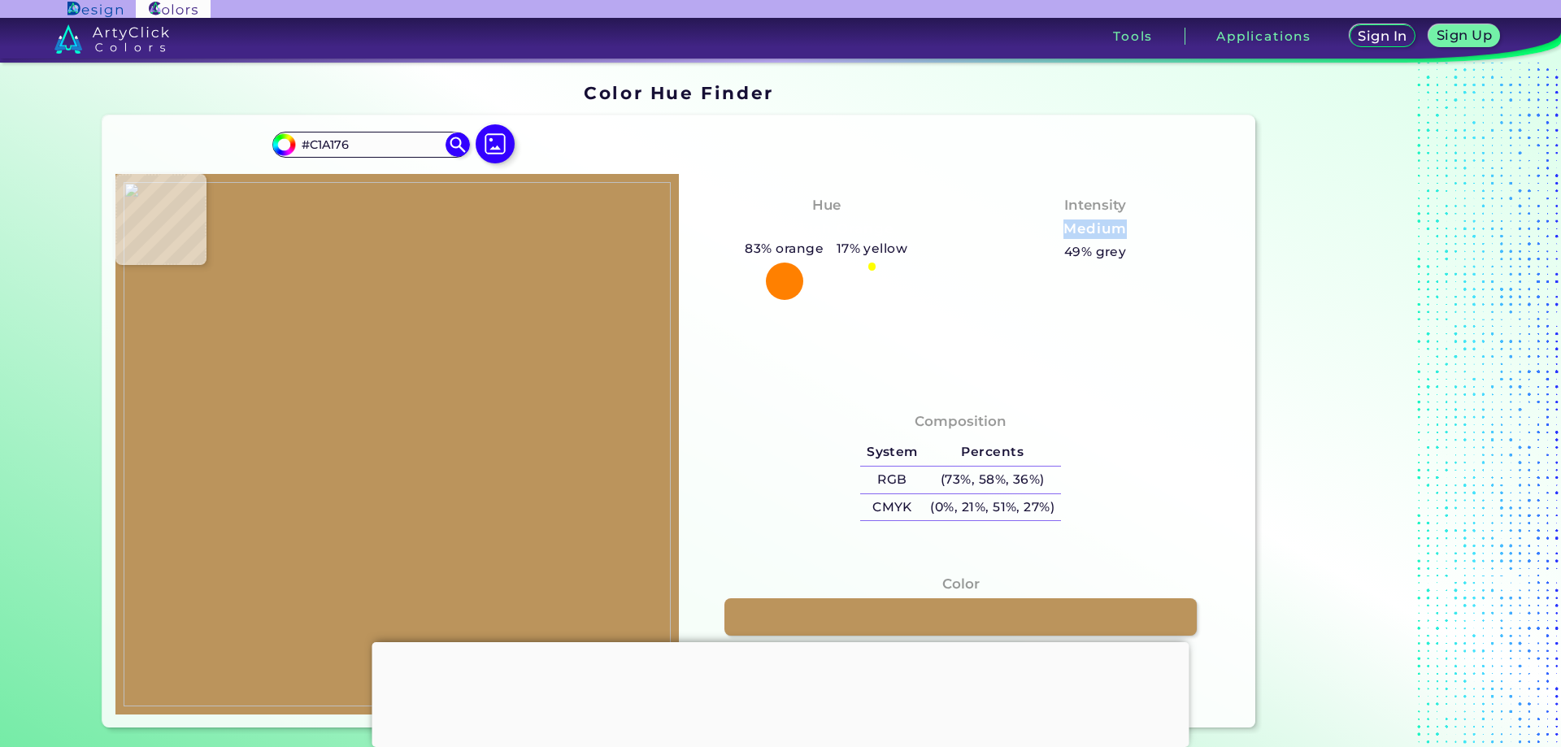
type input "#B9905B"
type input "#bd9766"
type input "#BD9766"
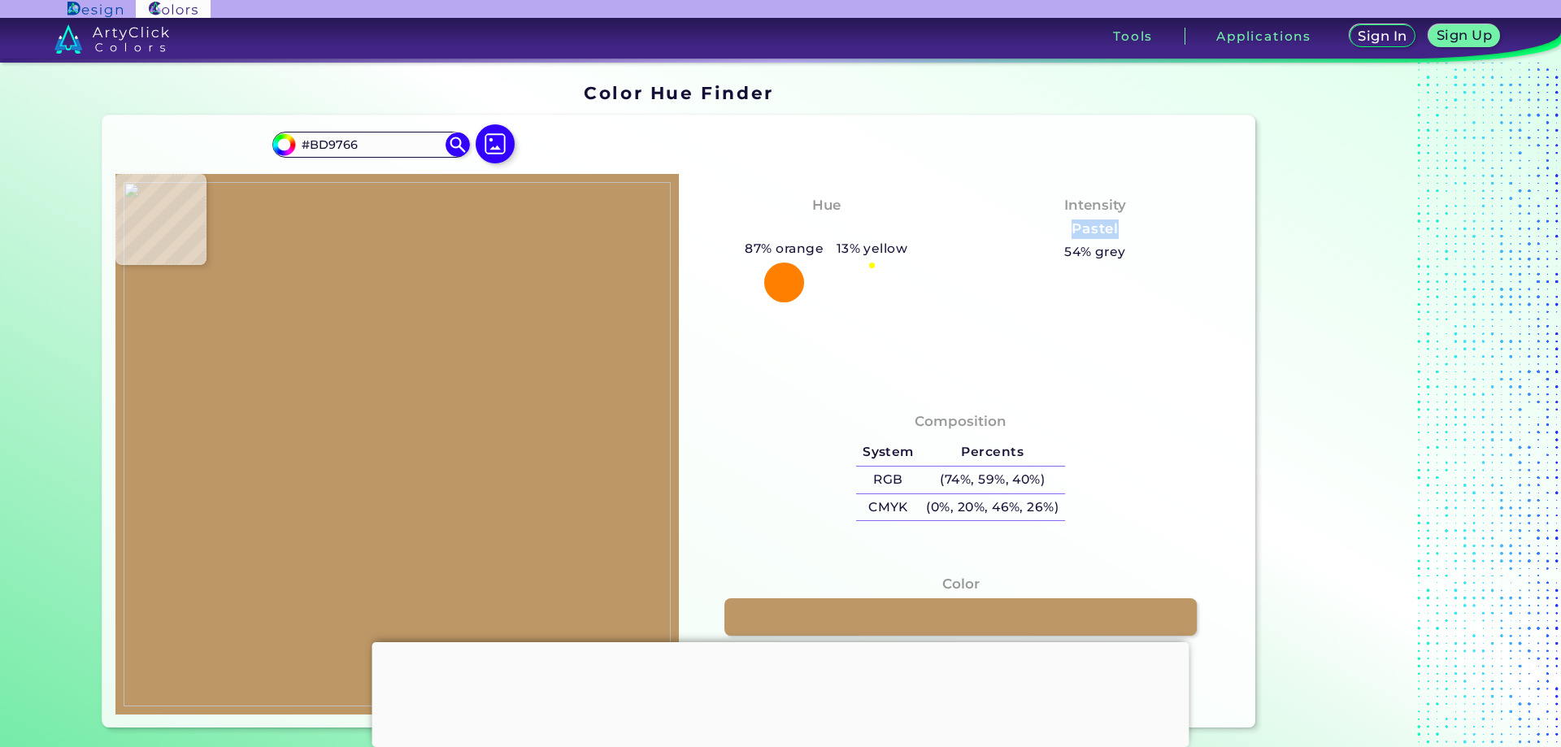
type input "#c19c6f"
type input "#C19C6F"
type input "#b89362"
type input "#B89362"
type input "#be9158"
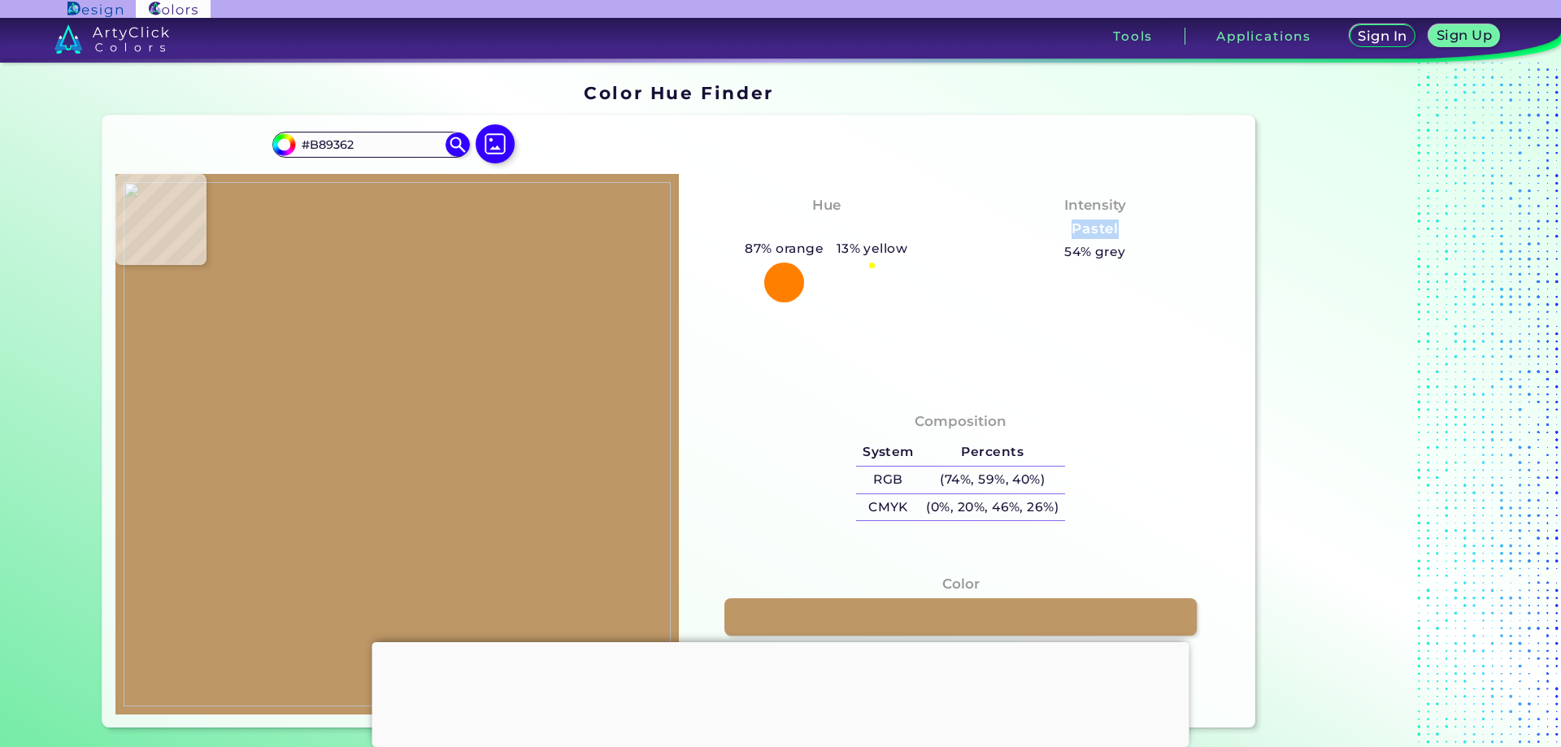
type input "#BE9158"
type input "#b78f5c"
type input "#B78F5C"
type input "#b48b5a"
type input "#B48B5A"
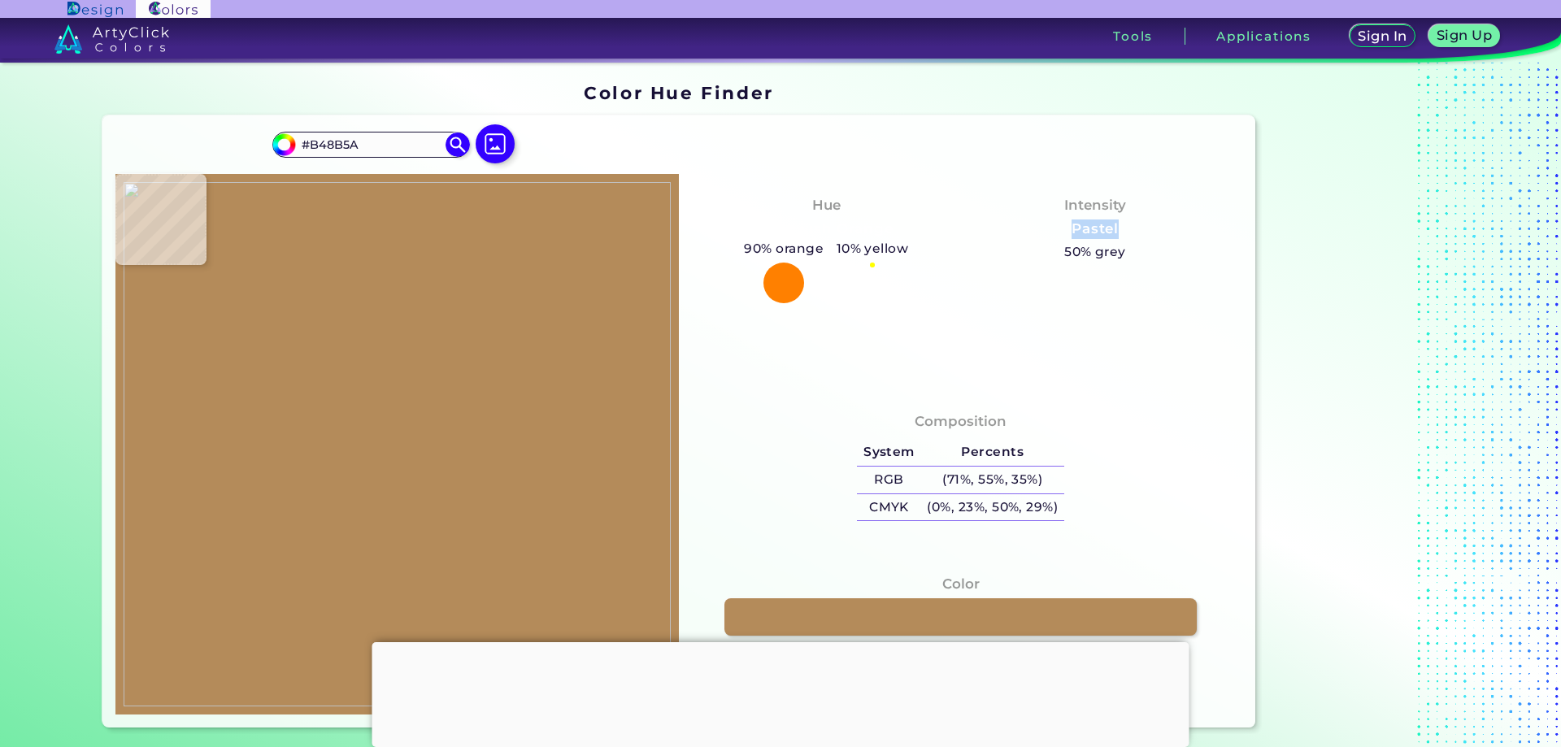
type input "#b89c6f"
type input "#B89C6F"
type input "#b08a5c"
type input "#B08A5C"
type input "#be9559"
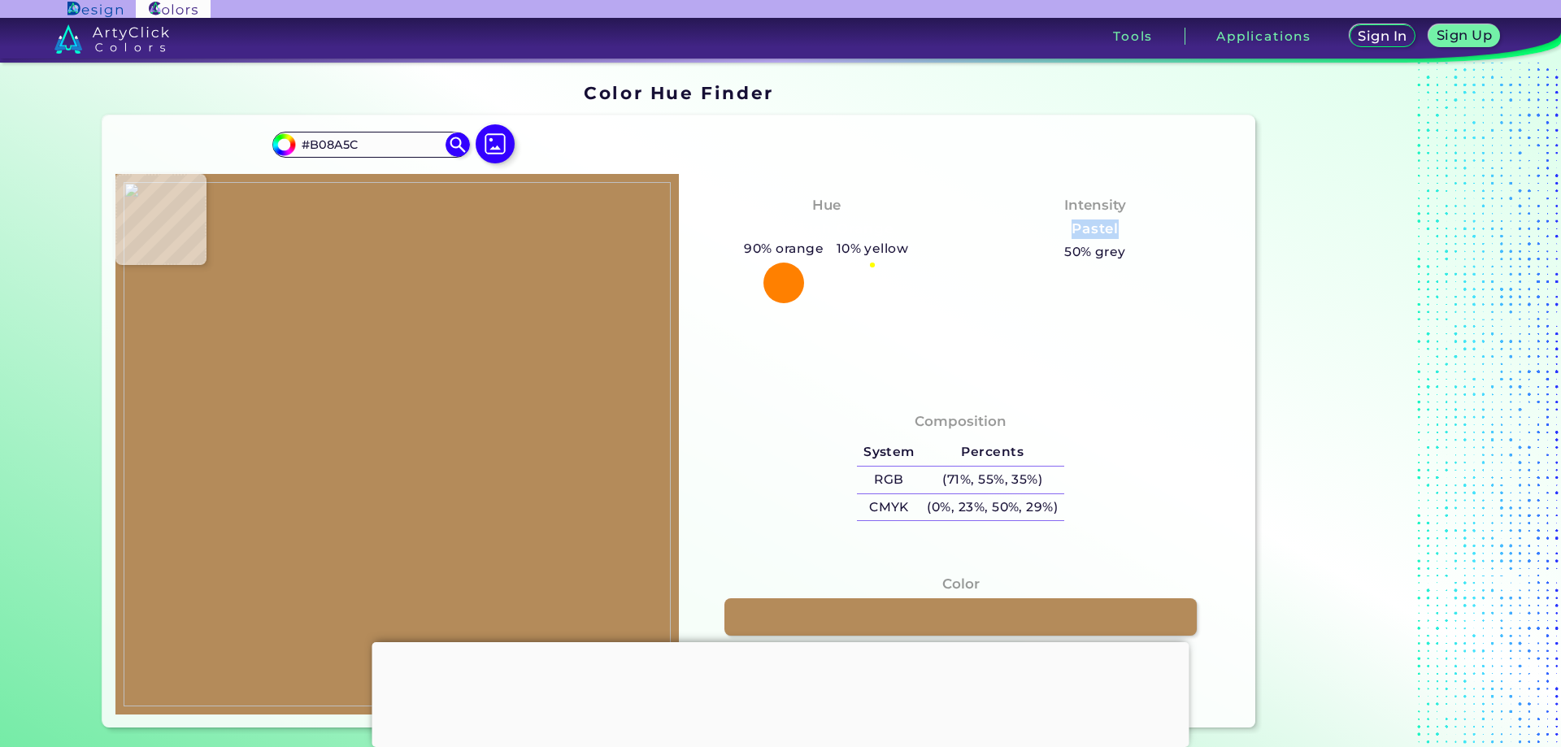
type input "#BE9559"
type input "#b4854d"
type input "#B4854D"
type input "#b18242"
type input "#B18242"
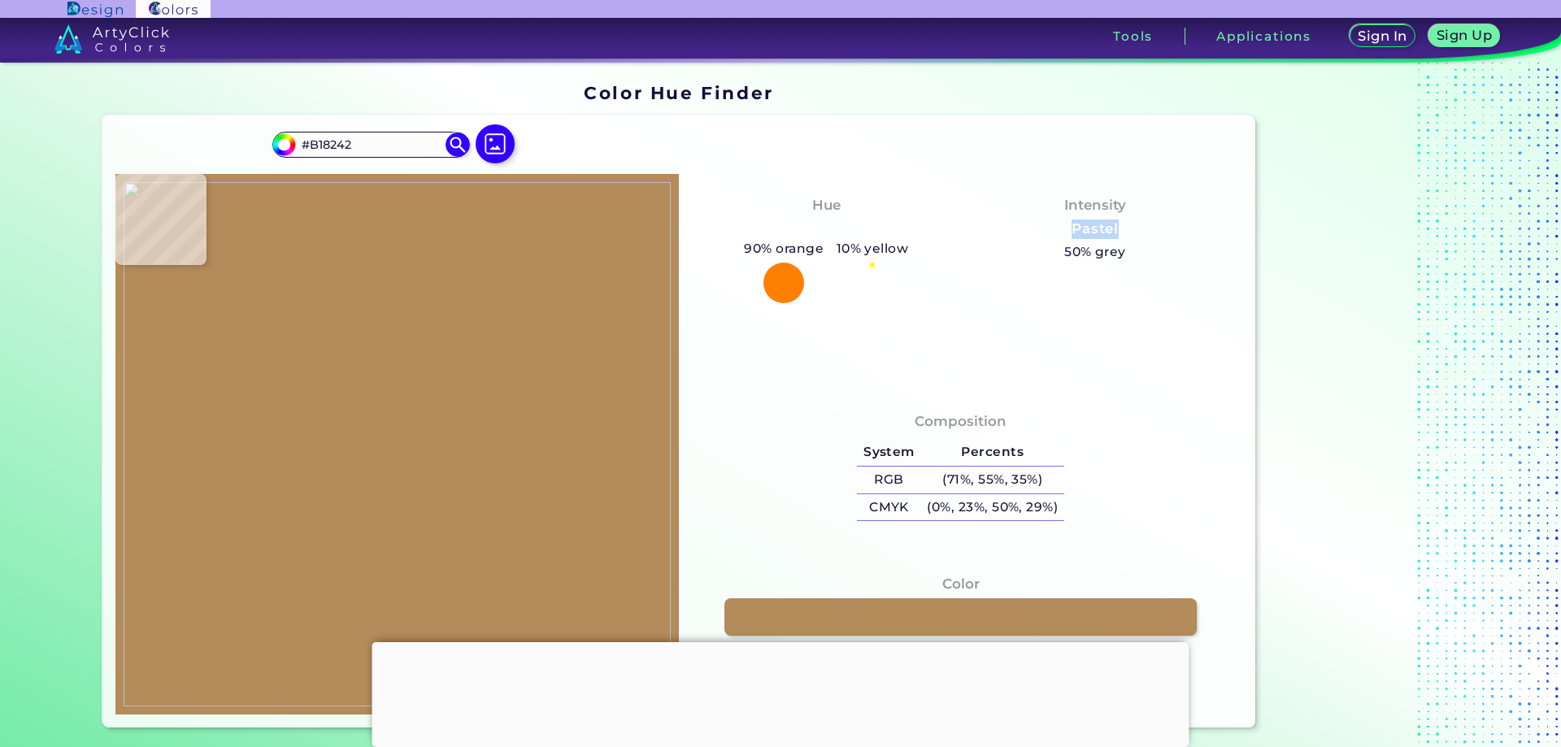
type input "#ba9561"
type input "#BA9561"
type input "#b88f51"
type input "#B88F51"
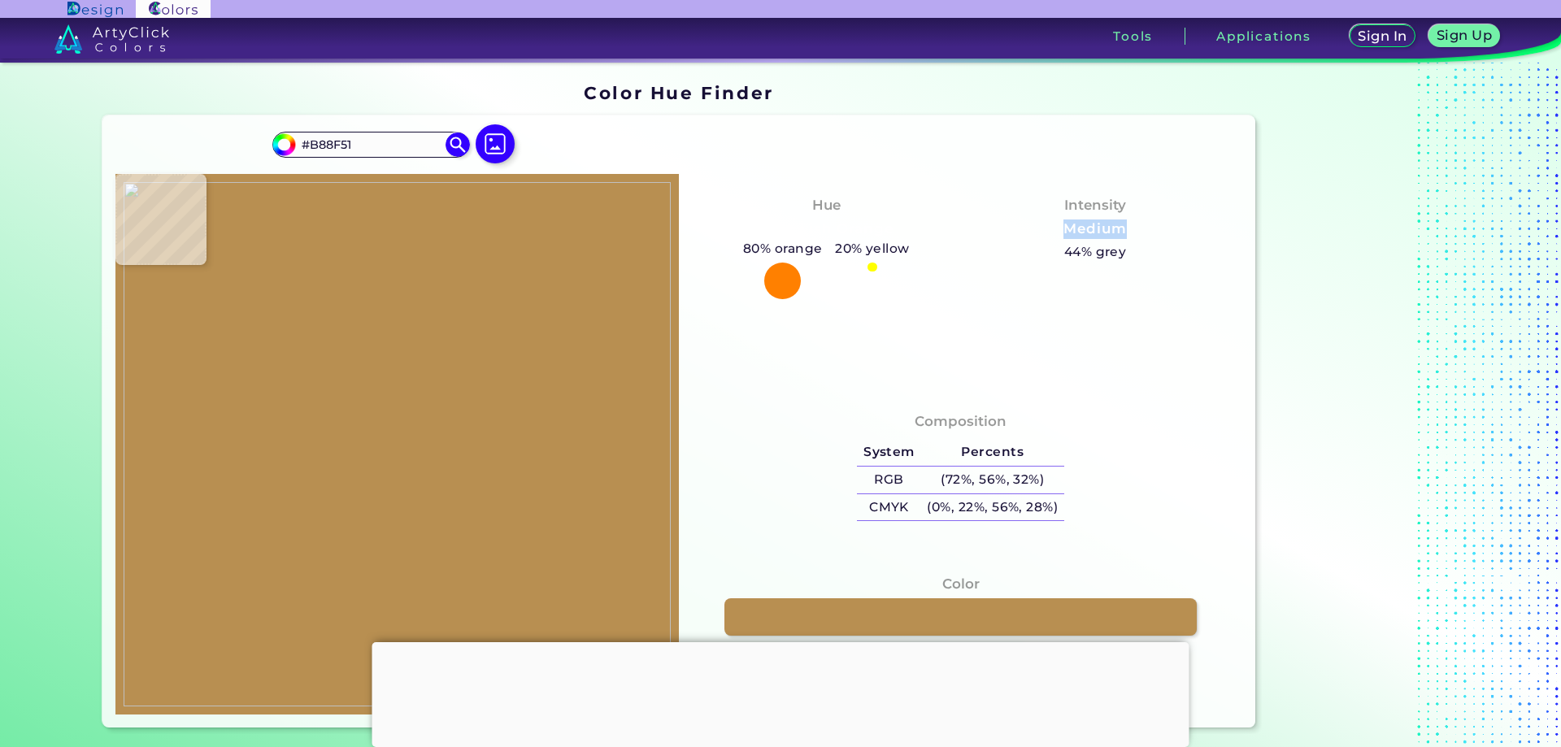
type input "#a57135"
type input "#A57135"
type input "#bc9359"
type input "#BC9359"
type input "#c49e71"
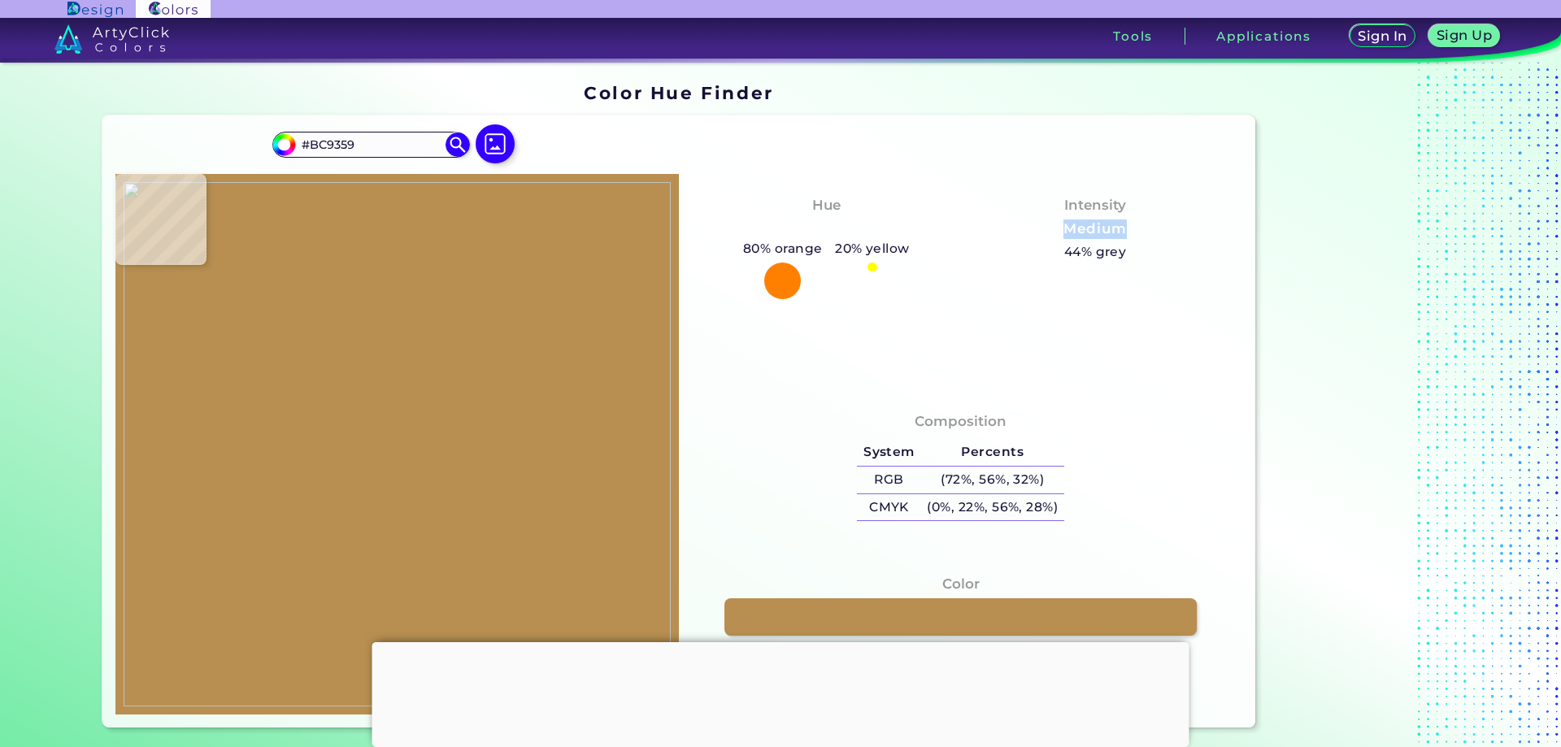
type input "#C49E71"
type input "#a77c39"
type input "#A77C39"
type input "#c09f6d"
type input "#C09F6D"
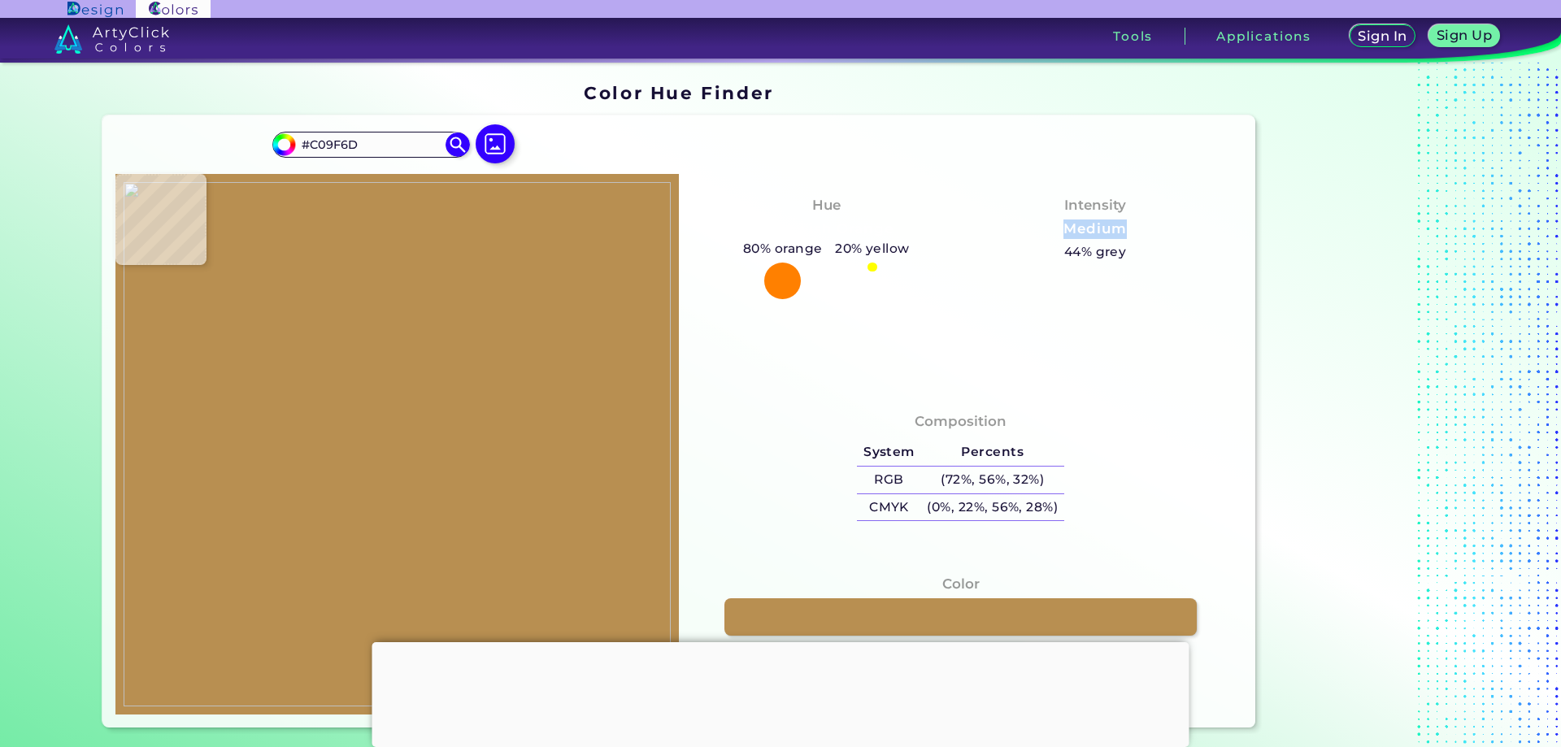
type input "#c6ae86"
type input "#C6AE86"
type input "#a57b3f"
type input "#A57B3F"
type input "#b58850"
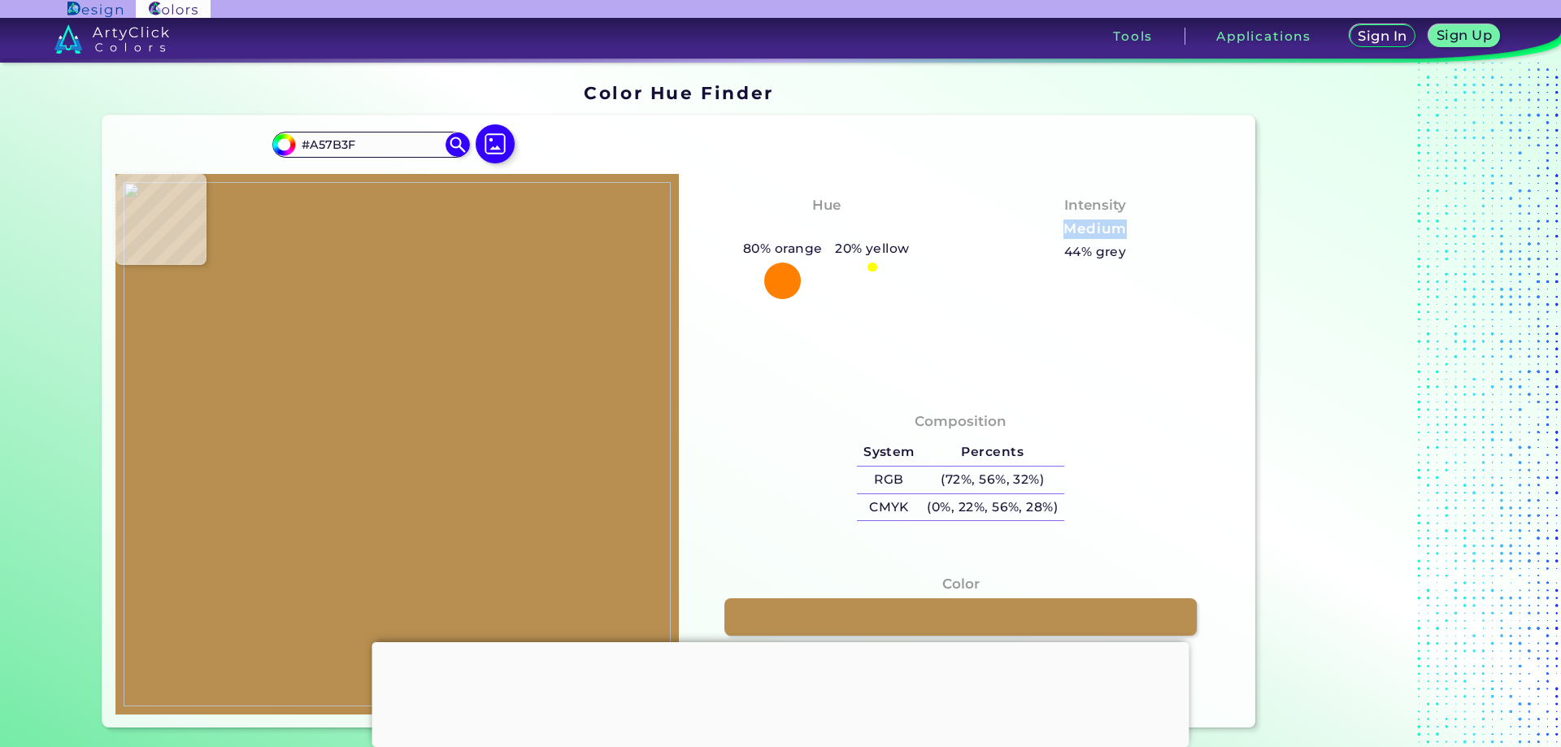
type input "#B58850"
type input "#b98b53"
type input "#B98B53"
type input "#bd9a6d"
type input "#BD9A6D"
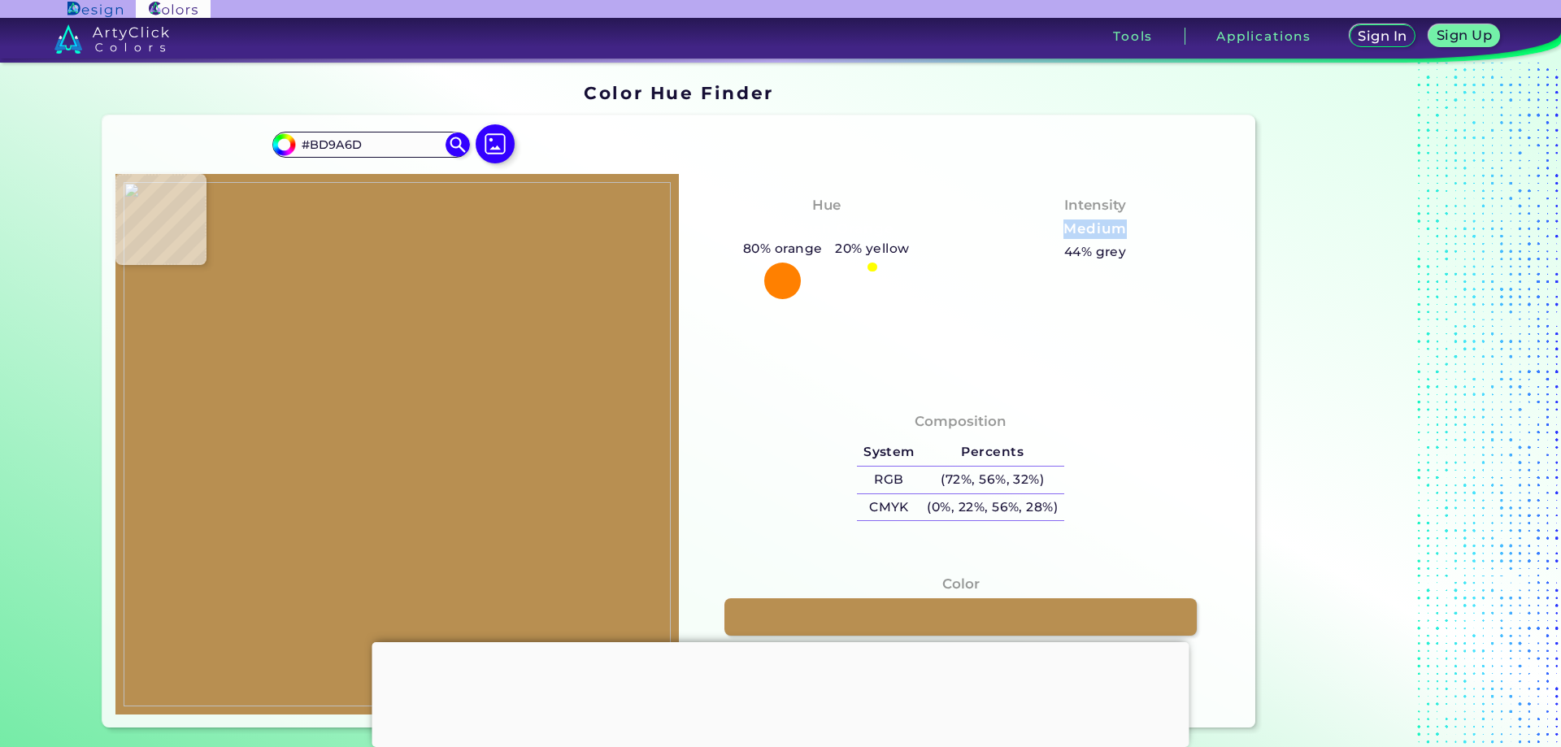
type input "#d0a872"
type input "#D0A872"
type input "#bd8f52"
type input "#BD8F52"
type input "#a97639"
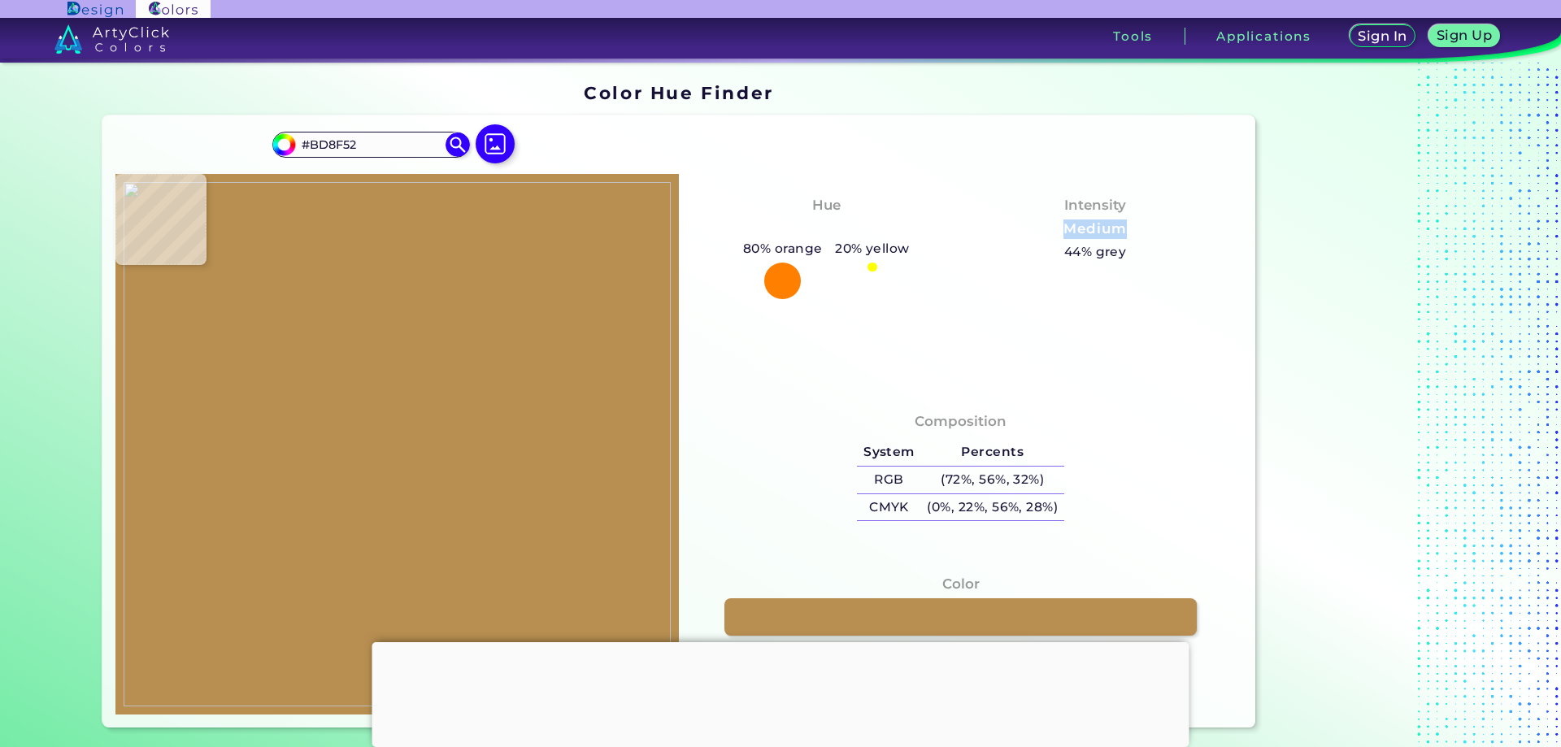
type input "#A97639"
type input "#ad7a3b"
type input "#AD7A3B"
type input "#2b2522"
type input "#2B2522"
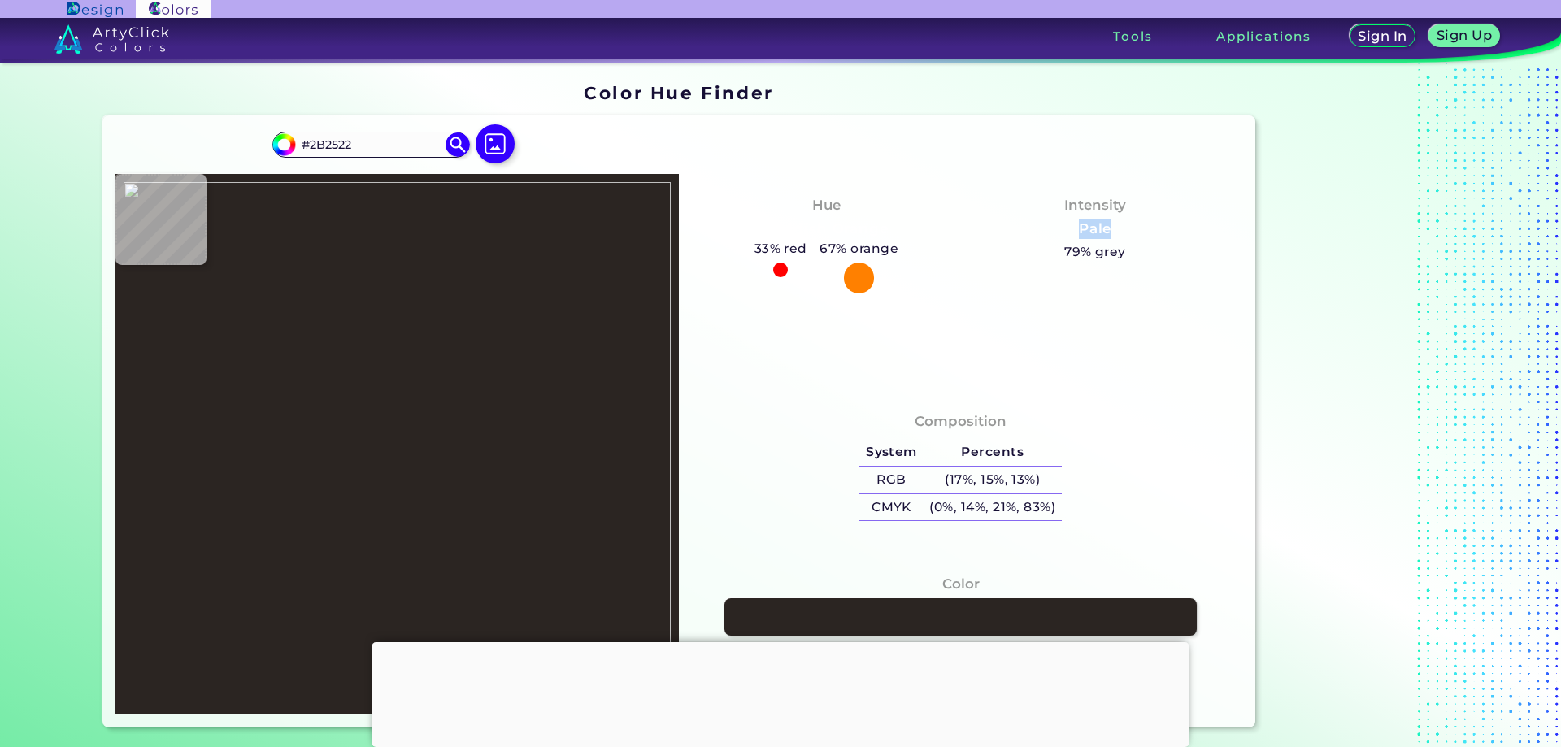
type input "#aca496"
type input "#ACA496"
type input "#bdaf8e"
type input "#BDAF8E"
type input "#c9b992"
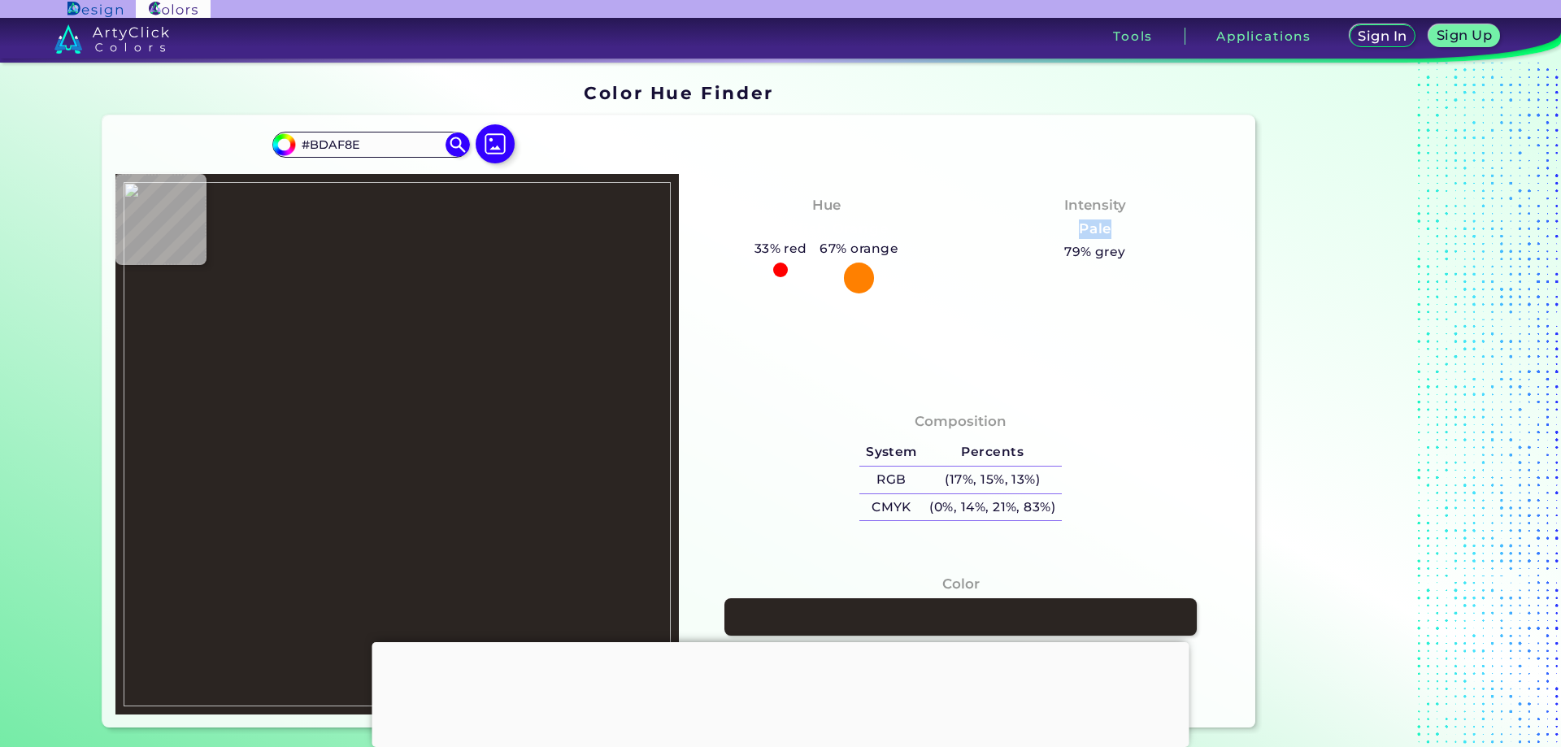
type input "#C9B992"
type input "#beb49e"
type input "#BEB49E"
type input "#b0884f"
type input "#B0884F"
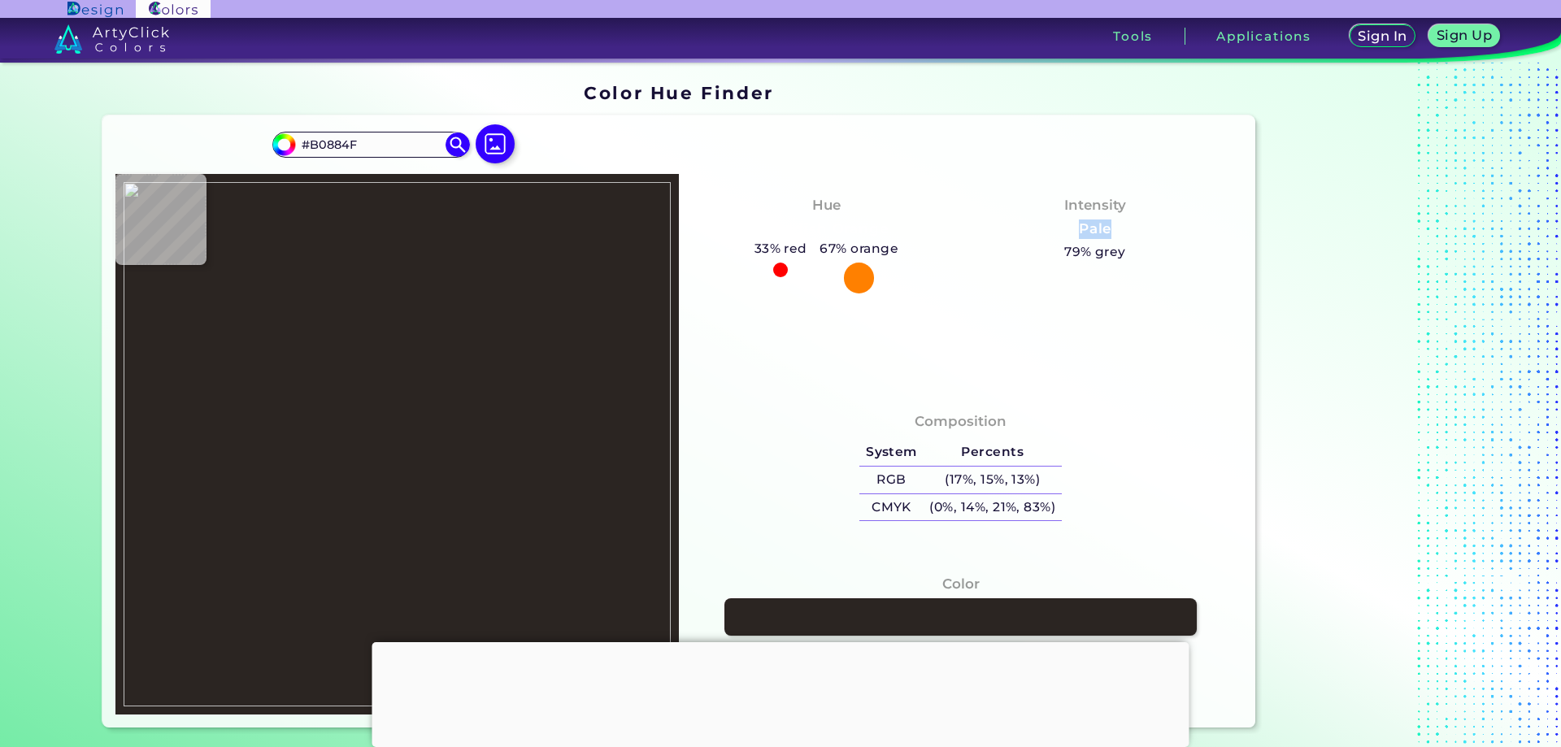
type input "#a2885c"
type input "#A2885C"
type input "#d8d0c3"
type input "#D8D0C3"
type input "#d4c3ae"
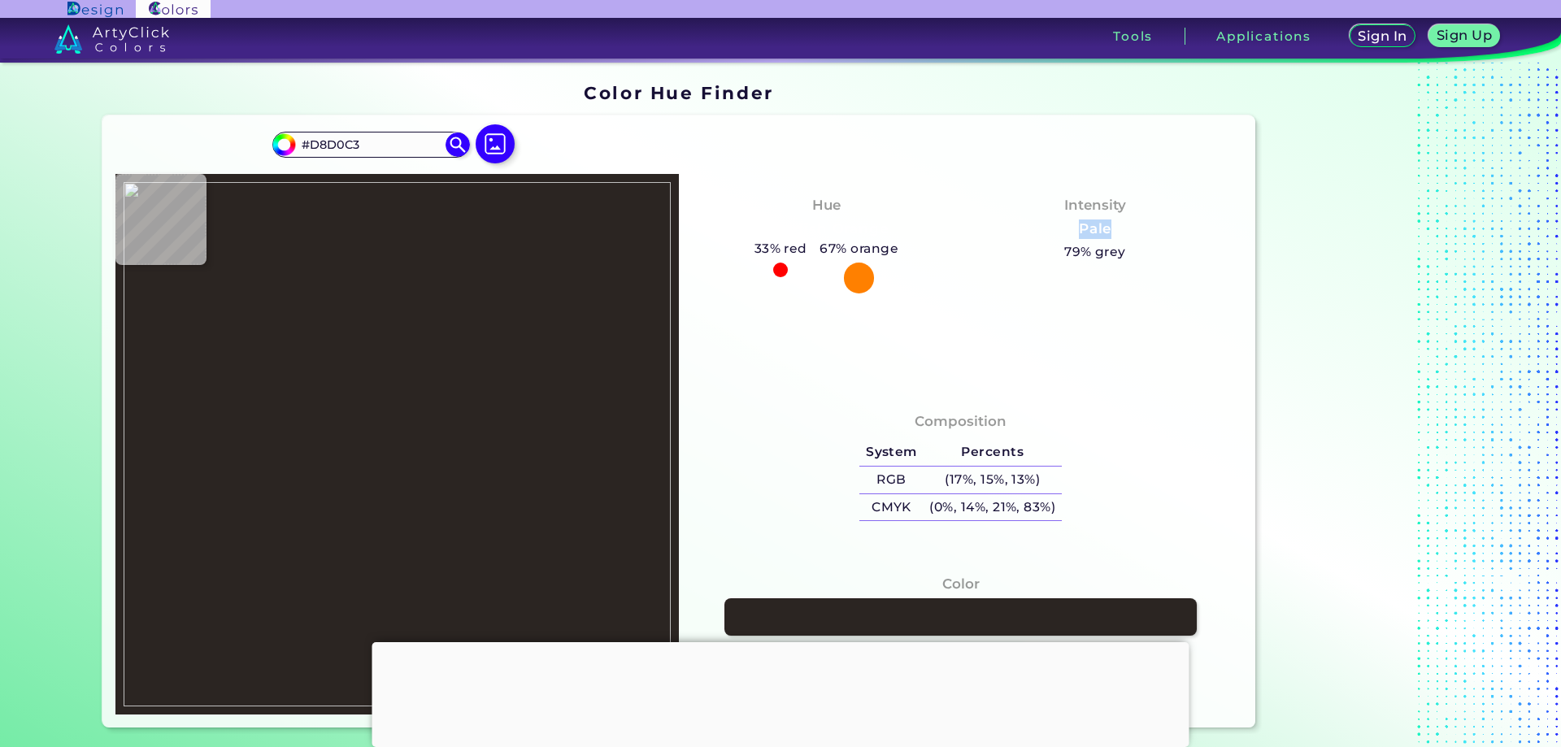
type input "#D4C3AE"
type input "#b5a894"
type input "#B5A894"
type input "#9a6944"
type input "#9A6944"
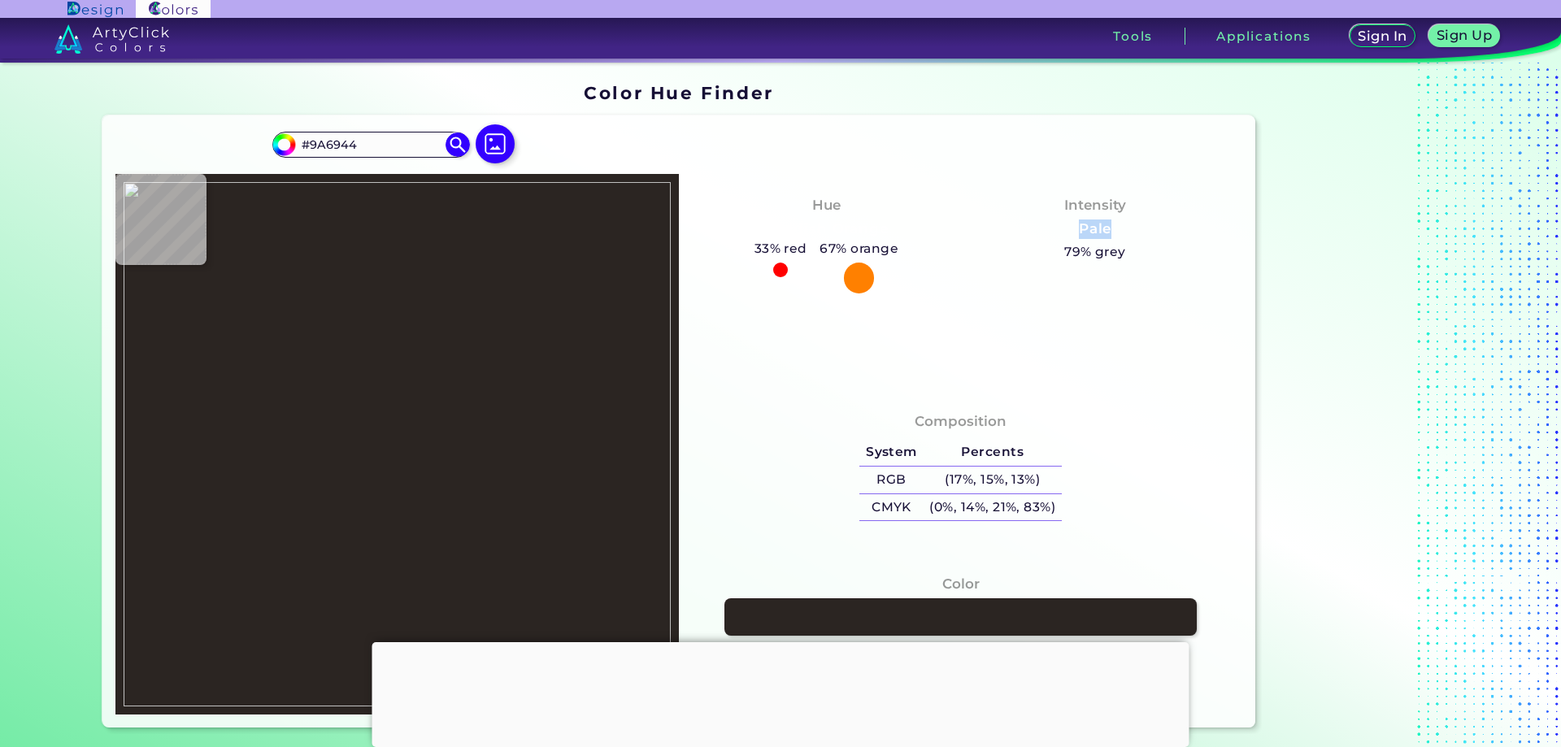
type input "#976133"
type input "#9b6539"
type input "#9B6539"
type input "#9c6336"
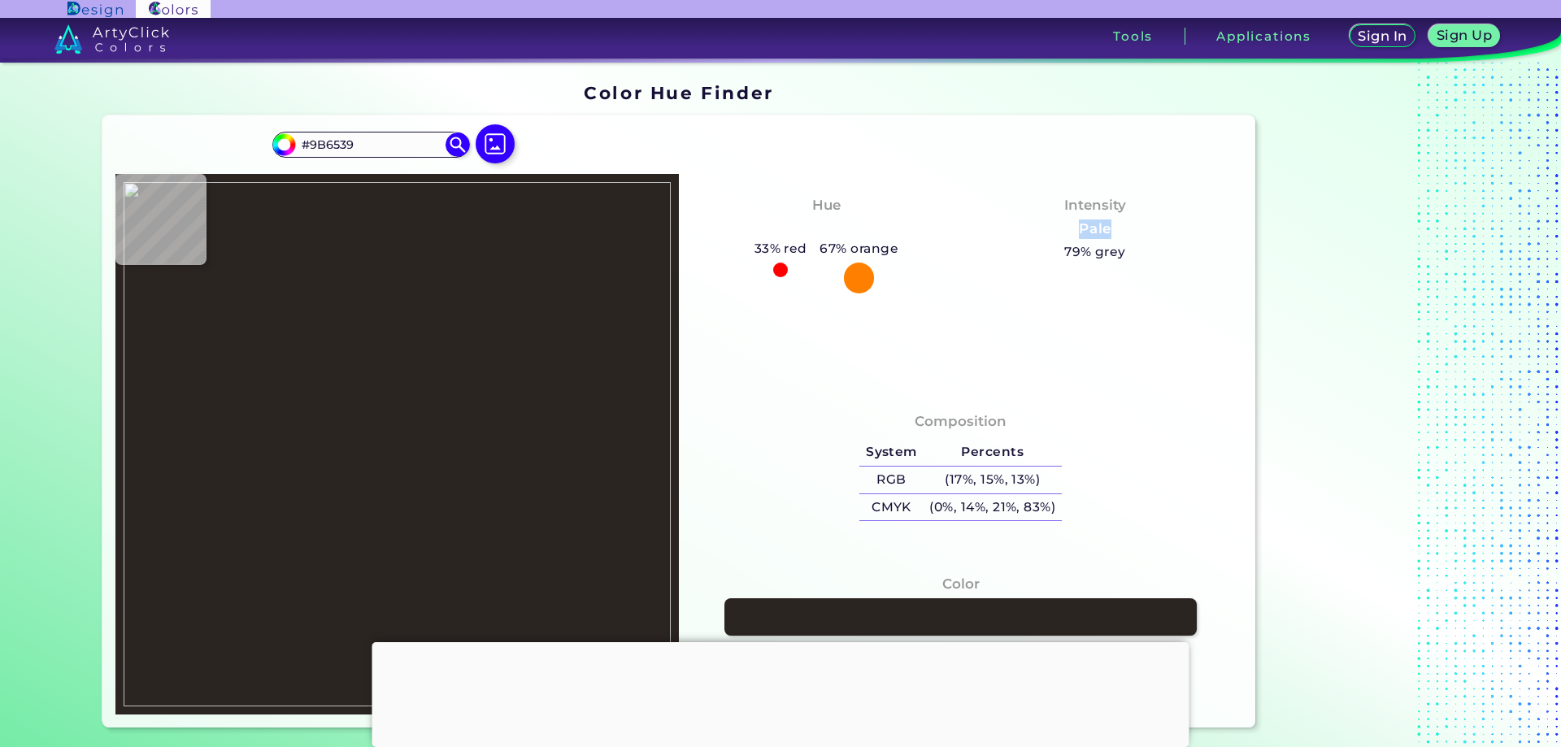
type input "#9C6336"
type input "#9a6334"
type input "#9A6334"
type input "#a26f45"
type input "#A26F45"
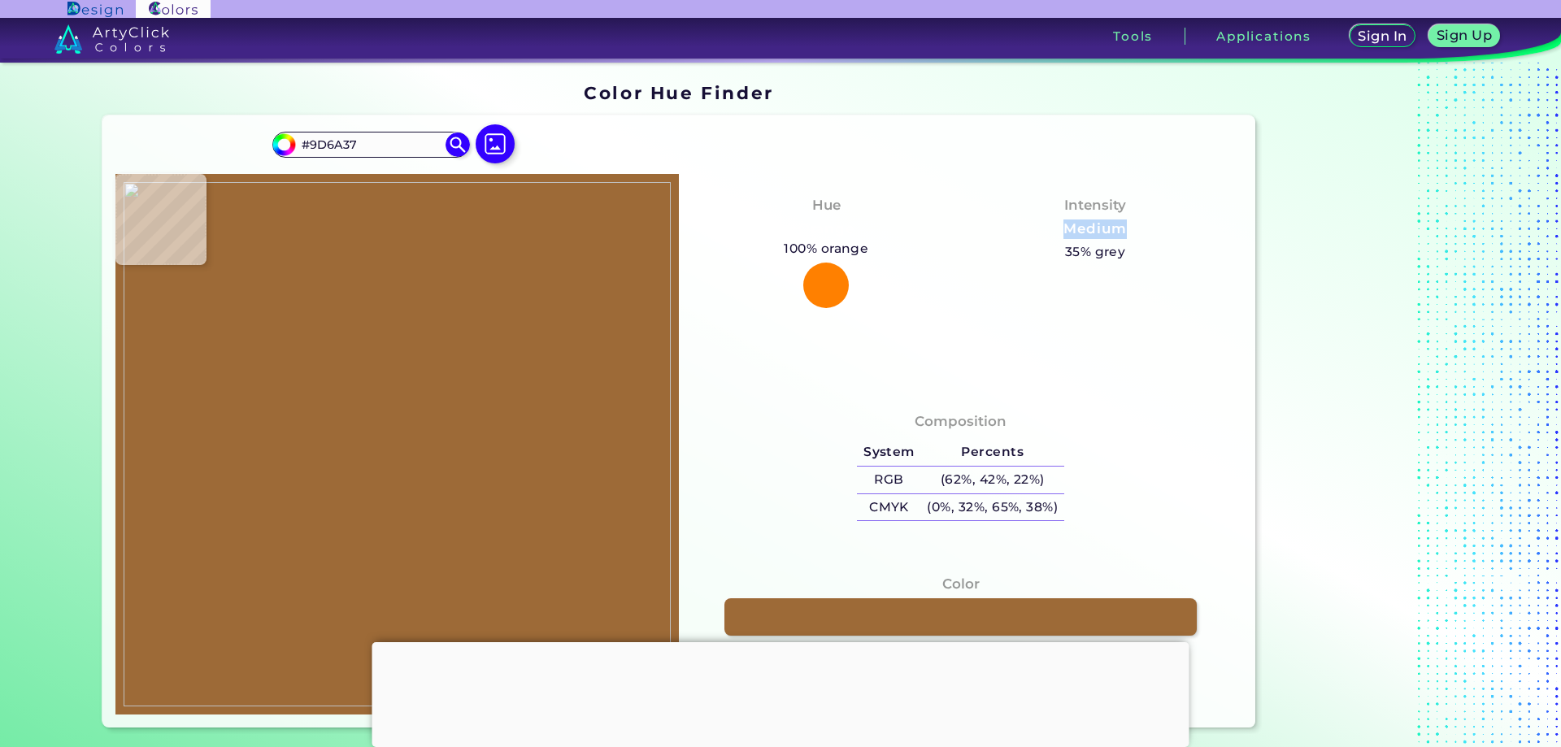
click at [168, 358] on img at bounding box center [397, 444] width 547 height 524
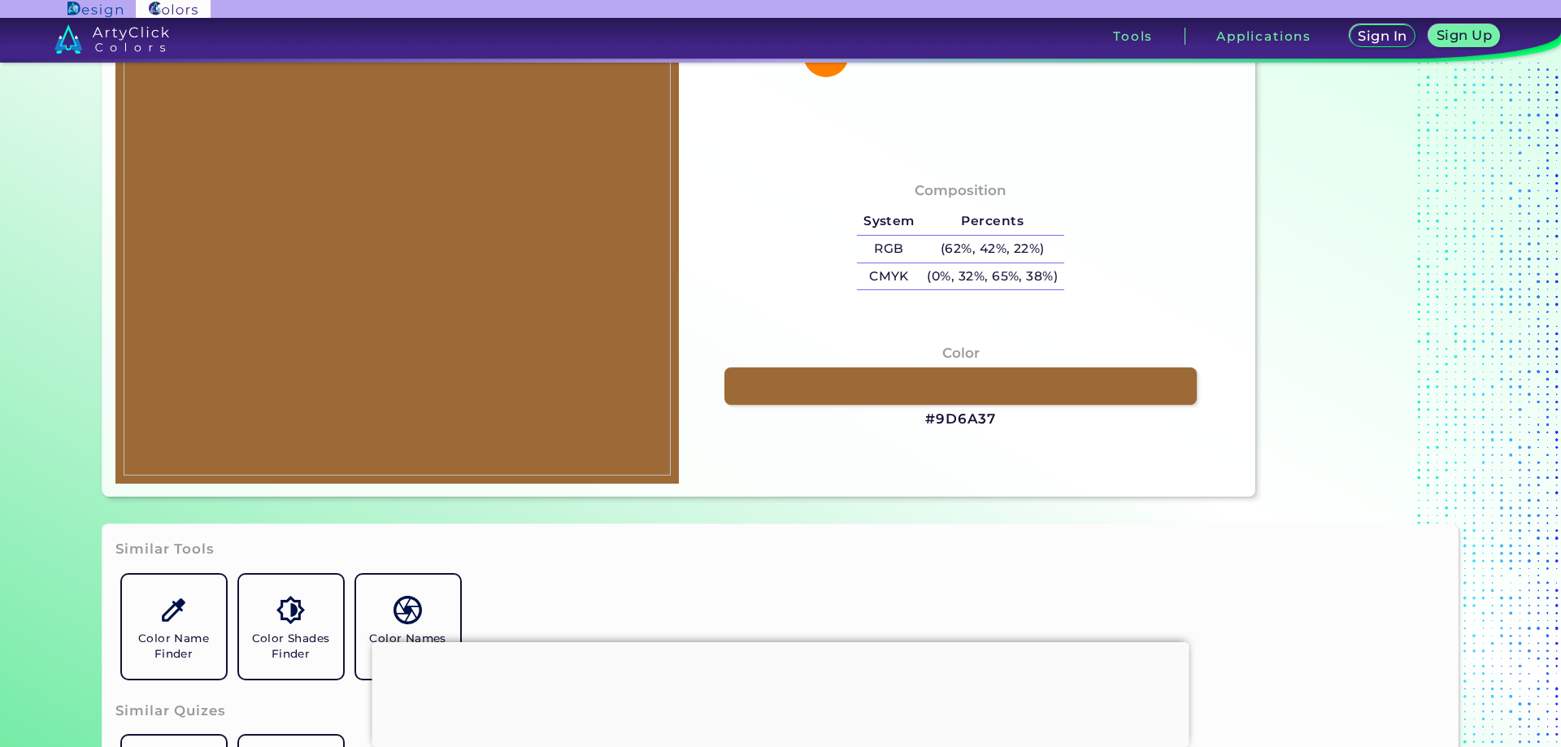
scroll to position [244, 0]
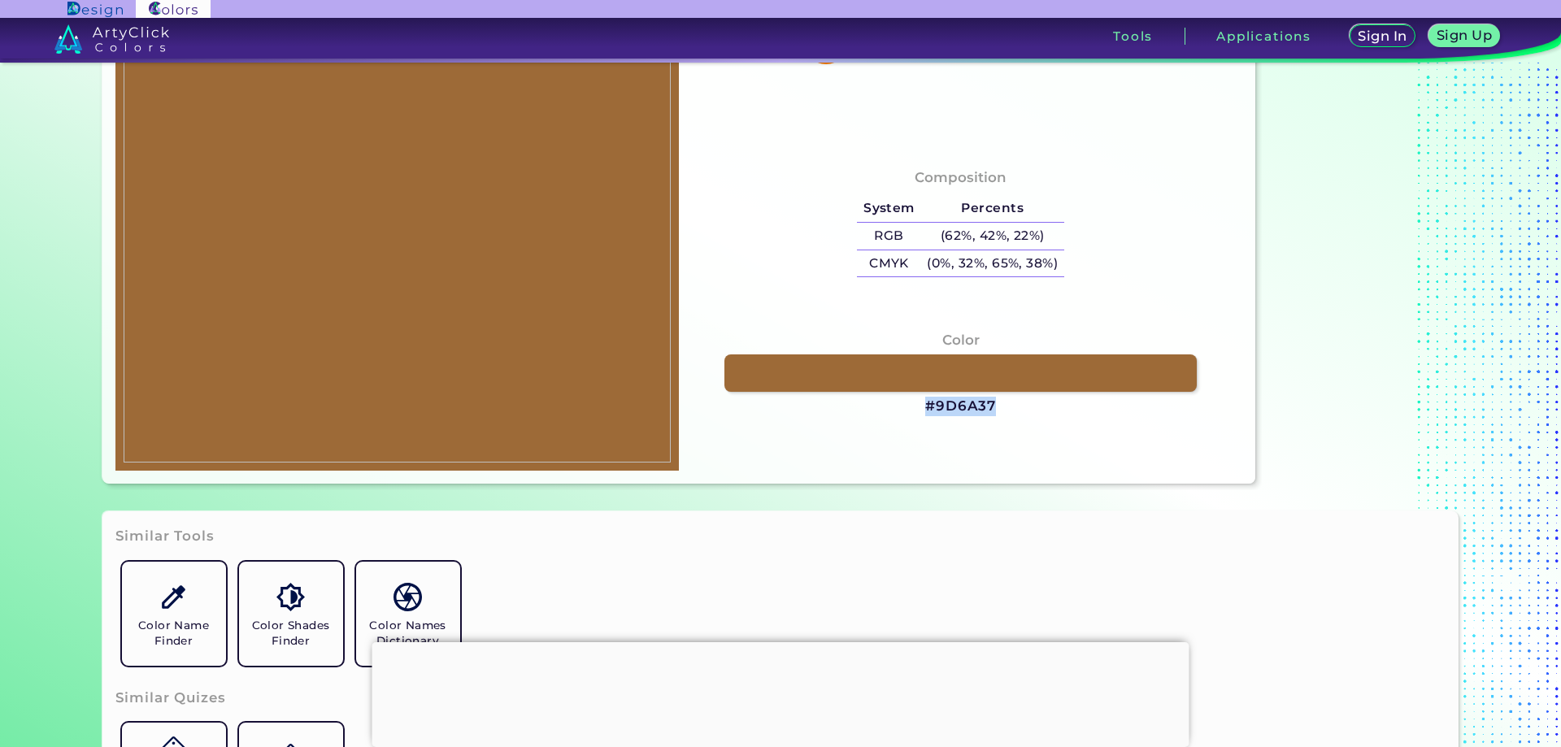
drag, startPoint x: 994, startPoint y: 405, endPoint x: 927, endPoint y: 407, distance: 66.7
click at [927, 407] on div "Color #9D6A37" at bounding box center [960, 373] width 537 height 103
copy h3 "#9D6A37"
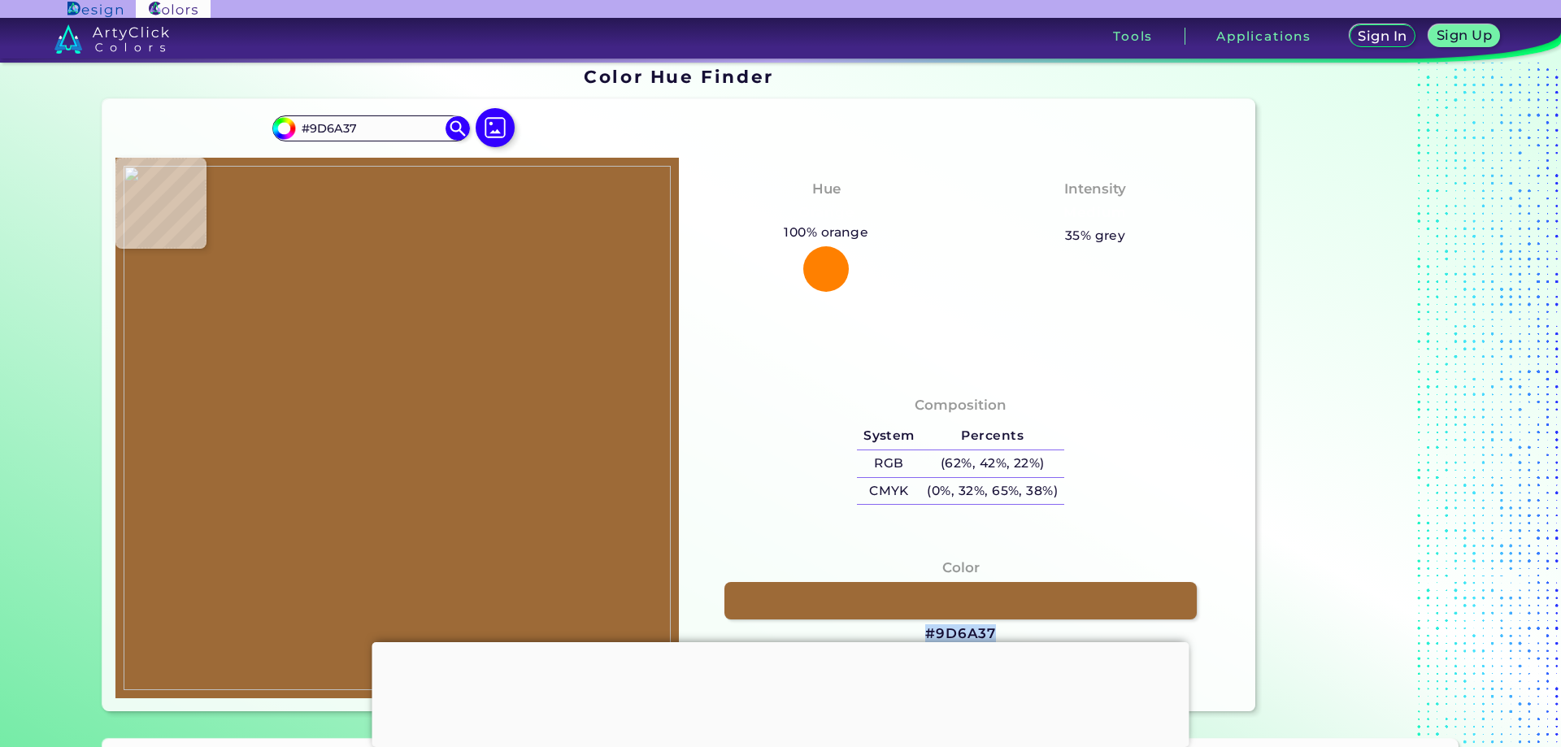
scroll to position [0, 0]
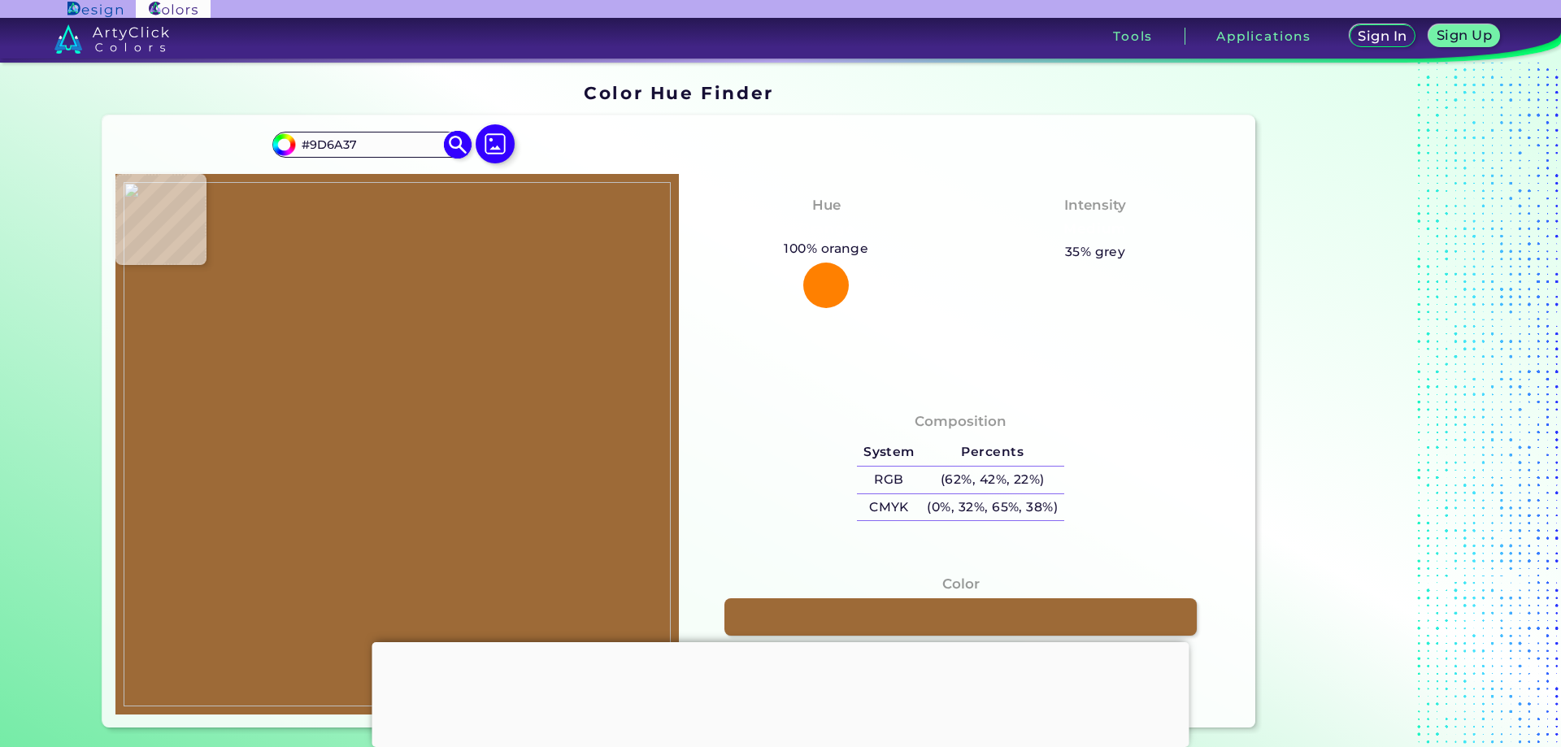
click at [320, 150] on input "#9D6A37" at bounding box center [370, 144] width 151 height 22
click at [303, 262] on div at bounding box center [397, 444] width 564 height 541
